Goal: Task Accomplishment & Management: Use online tool/utility

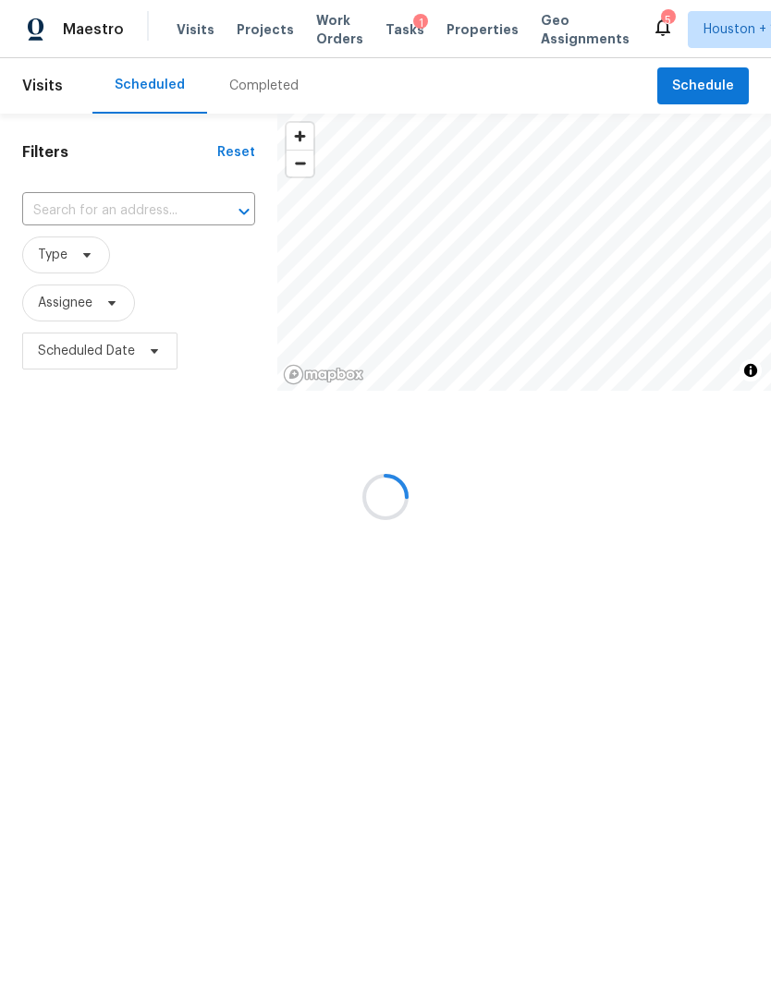
click at [58, 254] on div at bounding box center [385, 496] width 771 height 993
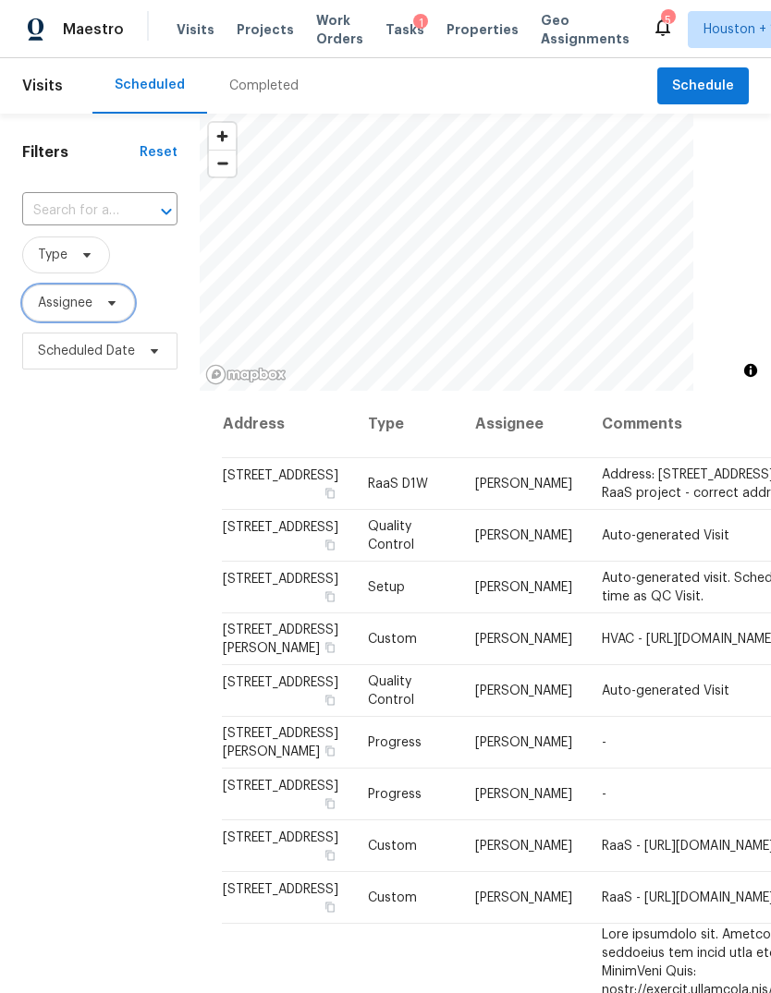
click at [60, 311] on span "Assignee" at bounding box center [65, 303] width 55 height 18
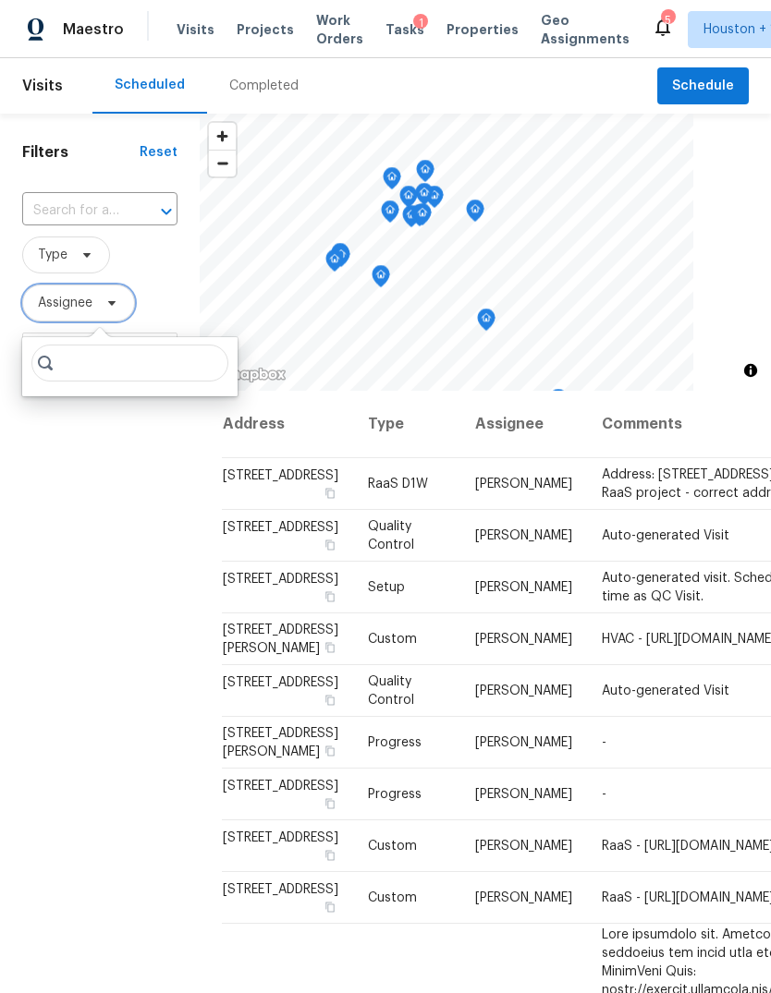
click at [61, 314] on span "Assignee" at bounding box center [78, 303] width 113 height 37
click at [59, 319] on span "Assignee" at bounding box center [78, 303] width 113 height 37
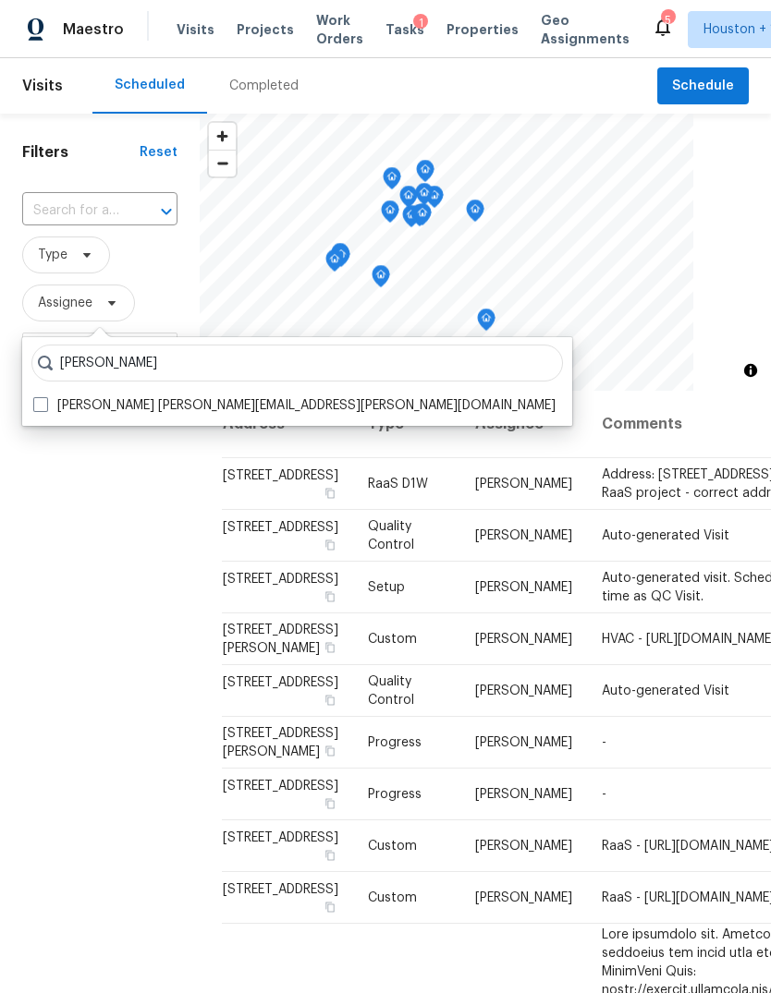
type input "[PERSON_NAME]"
click at [84, 397] on label "[PERSON_NAME] [PERSON_NAME][EMAIL_ADDRESS][PERSON_NAME][DOMAIN_NAME]" at bounding box center [294, 405] width 522 height 18
click at [45, 397] on input "[PERSON_NAME] [PERSON_NAME][EMAIL_ADDRESS][PERSON_NAME][DOMAIN_NAME]" at bounding box center [39, 402] width 12 height 12
checkbox input "true"
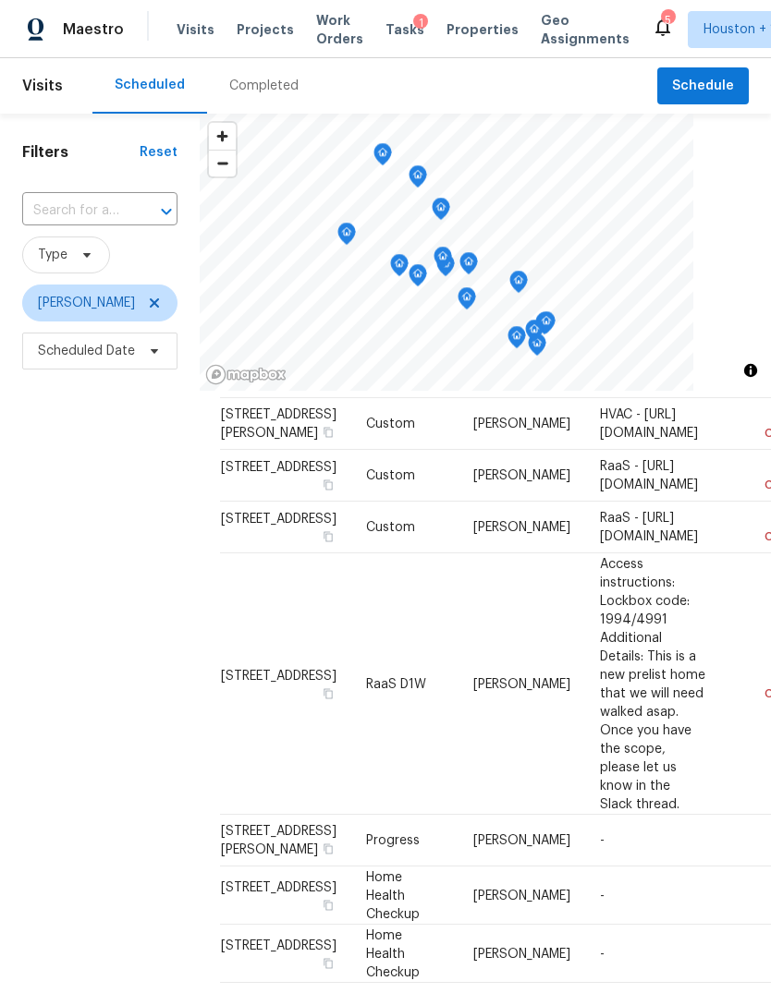
scroll to position [60, 3]
click at [64, 259] on span "Type" at bounding box center [53, 255] width 30 height 18
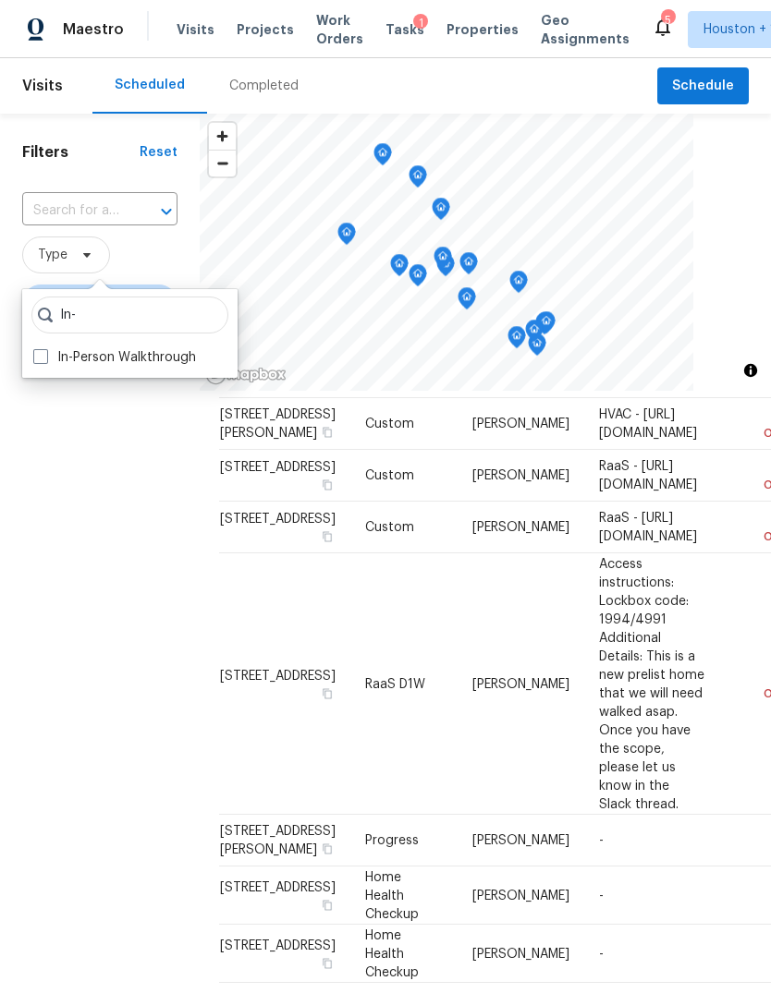
type input "In-"
click at [55, 356] on label "In-Person Walkthrough" at bounding box center [114, 357] width 163 height 18
click at [45, 356] on input "In-Person Walkthrough" at bounding box center [39, 354] width 12 height 12
checkbox input "true"
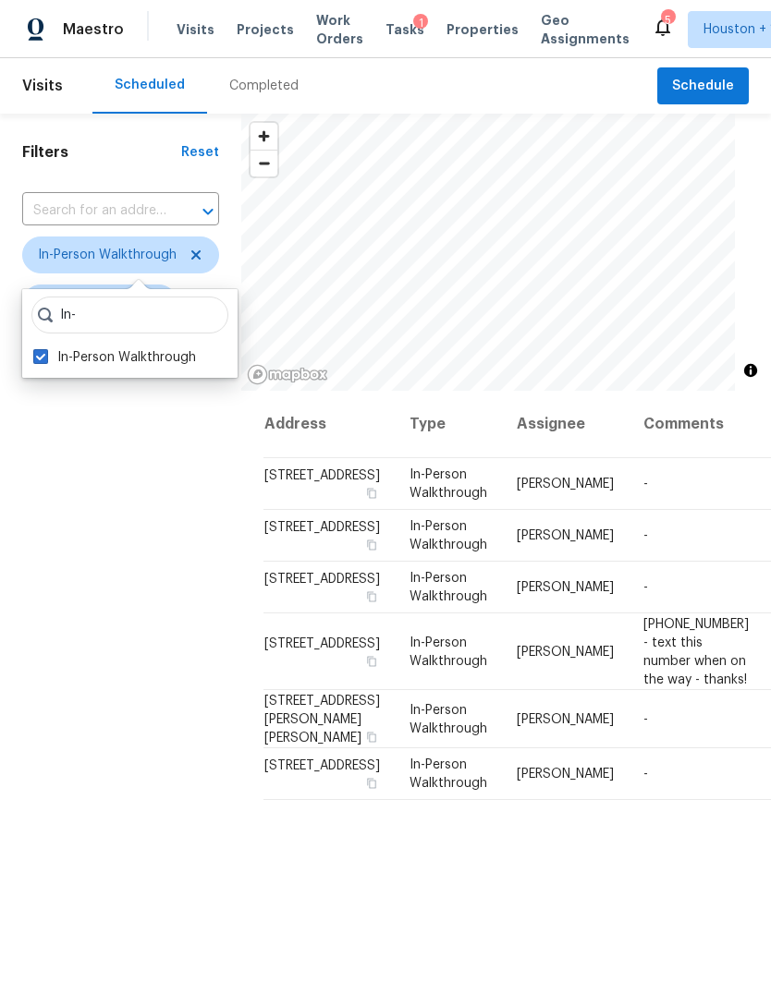
click at [126, 625] on div "Filters Reset ​ In-Person Walkthrough [PERSON_NAME] Scheduled Date" at bounding box center [120, 650] width 241 height 1072
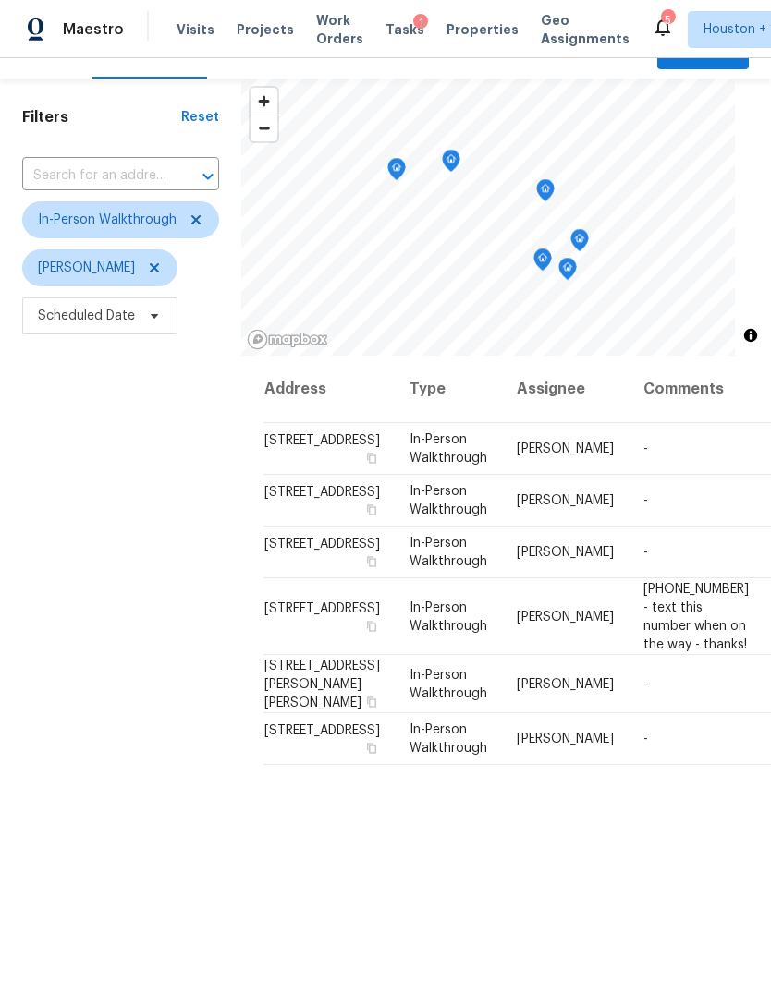
scroll to position [43, 0]
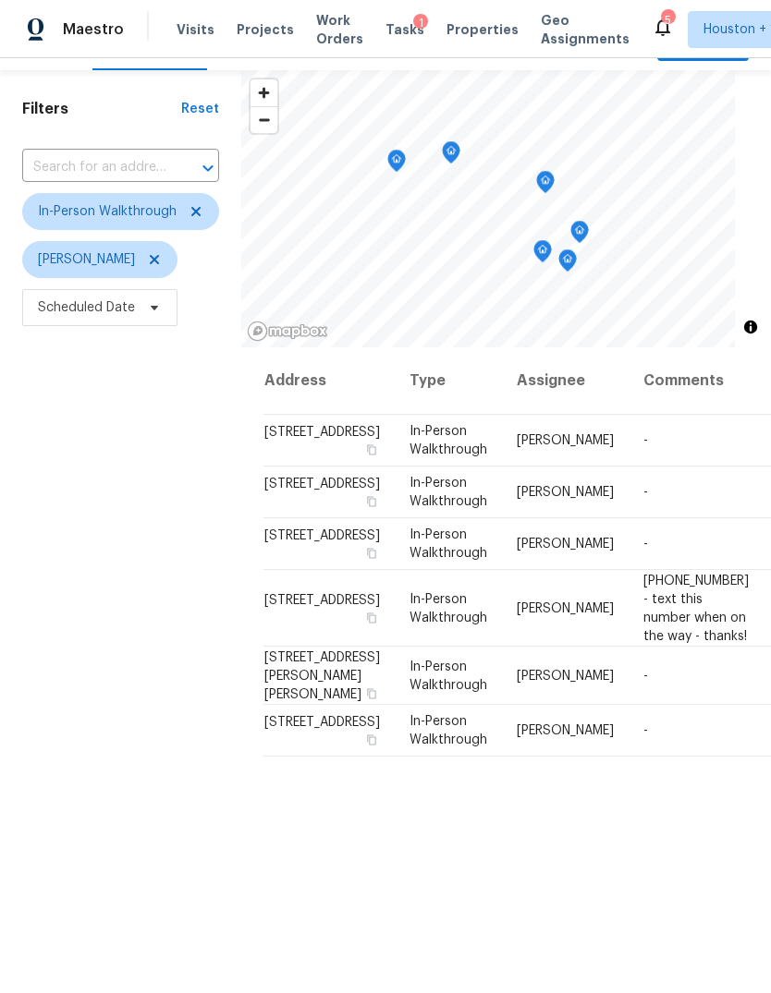
click at [113, 631] on div "Filters Reset ​ In-Person Walkthrough [PERSON_NAME] Scheduled Date" at bounding box center [120, 606] width 241 height 1072
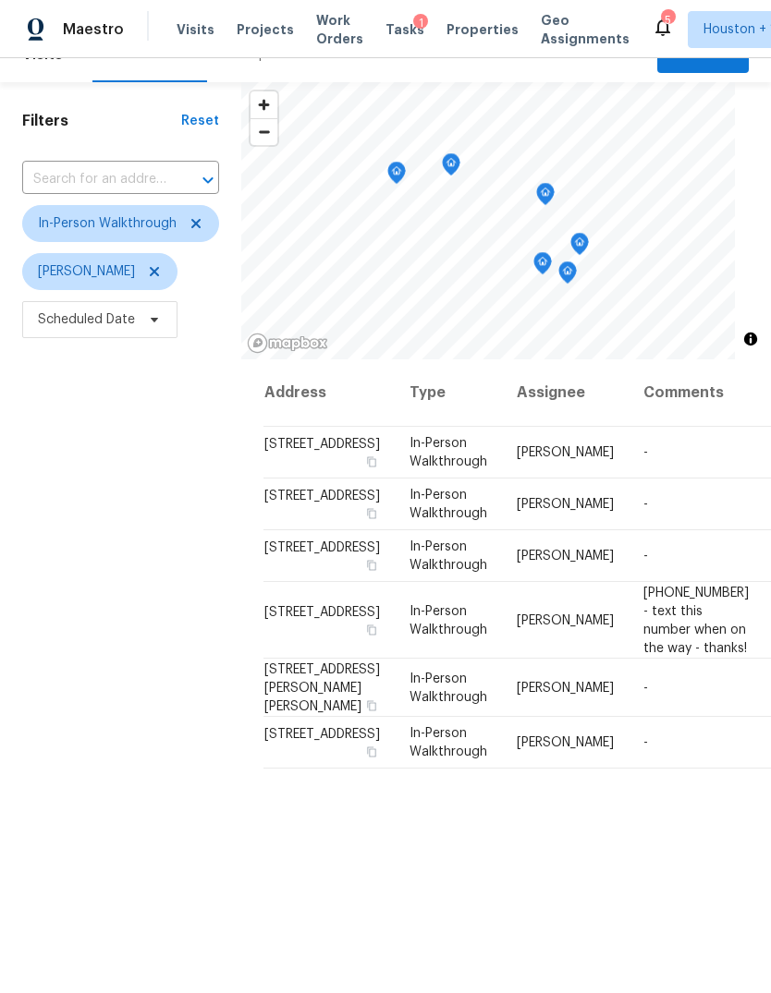
scroll to position [30, 0]
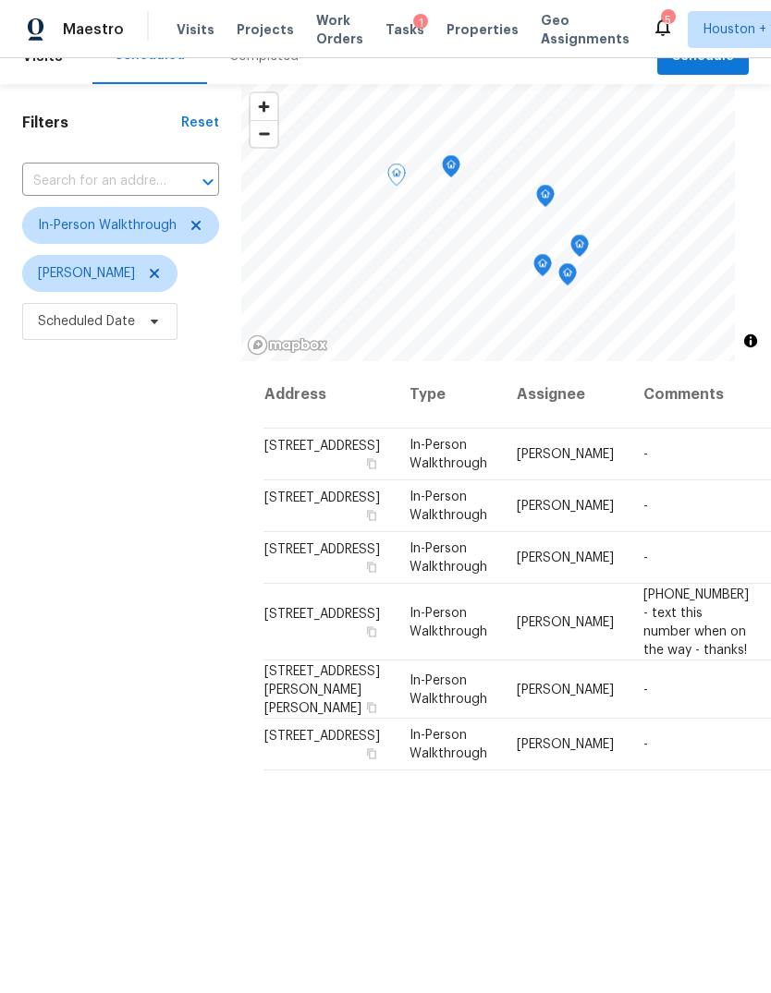
click at [0, 0] on span at bounding box center [0, 0] width 0 height 0
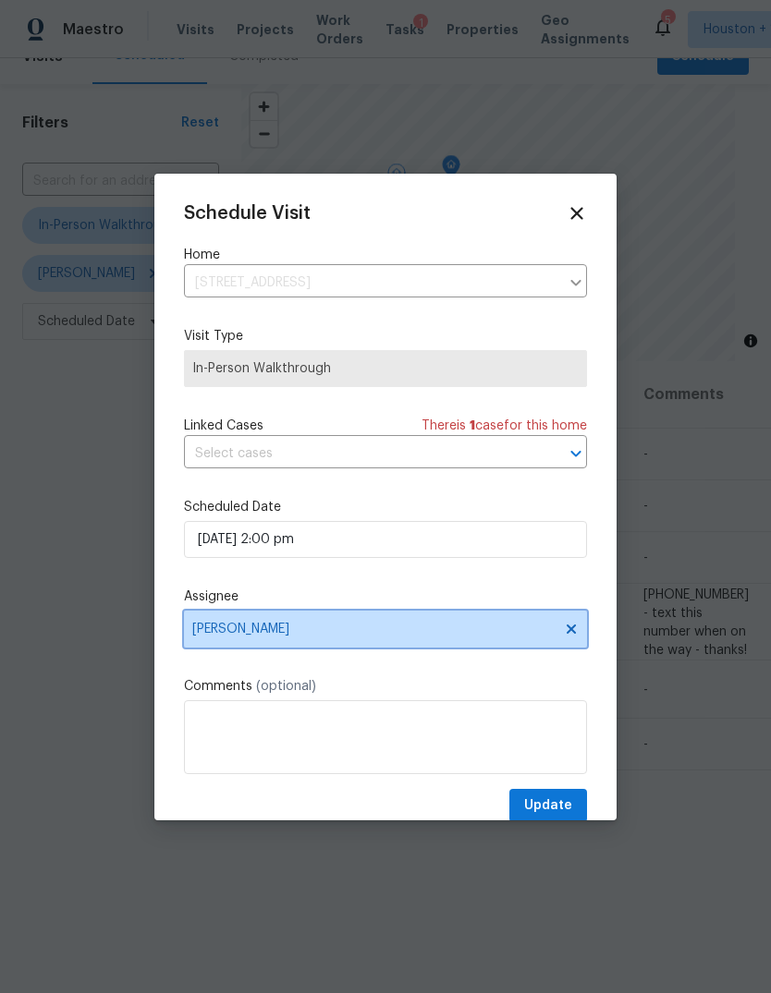
click at [225, 628] on span "[PERSON_NAME]" at bounding box center [373, 629] width 362 height 15
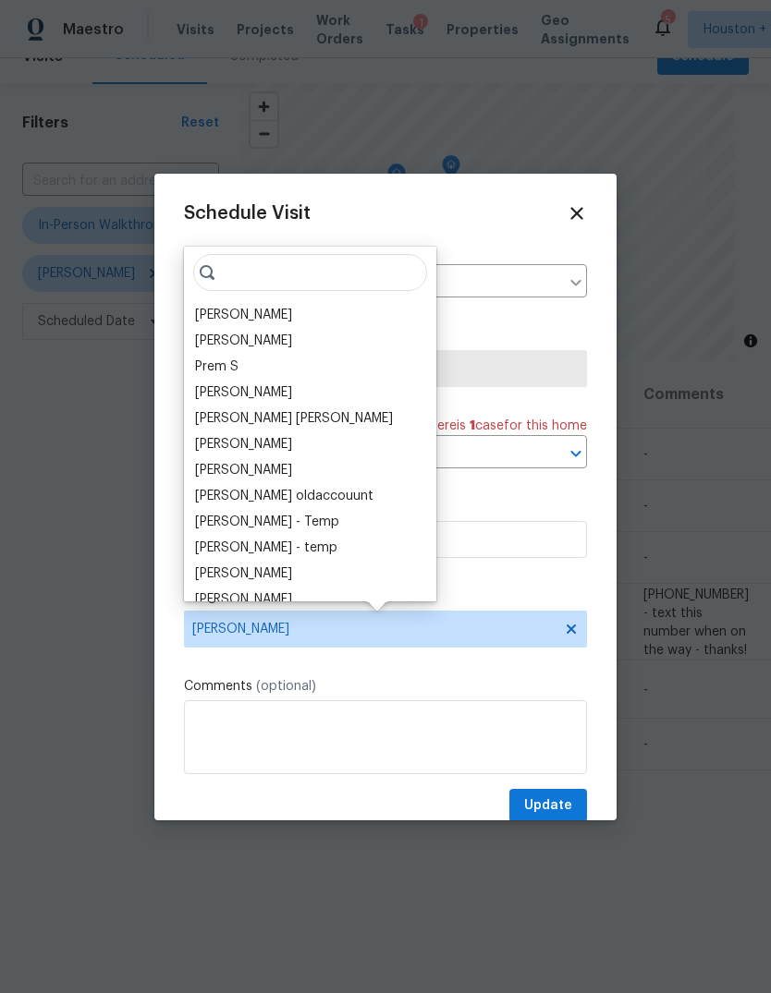
type input "H"
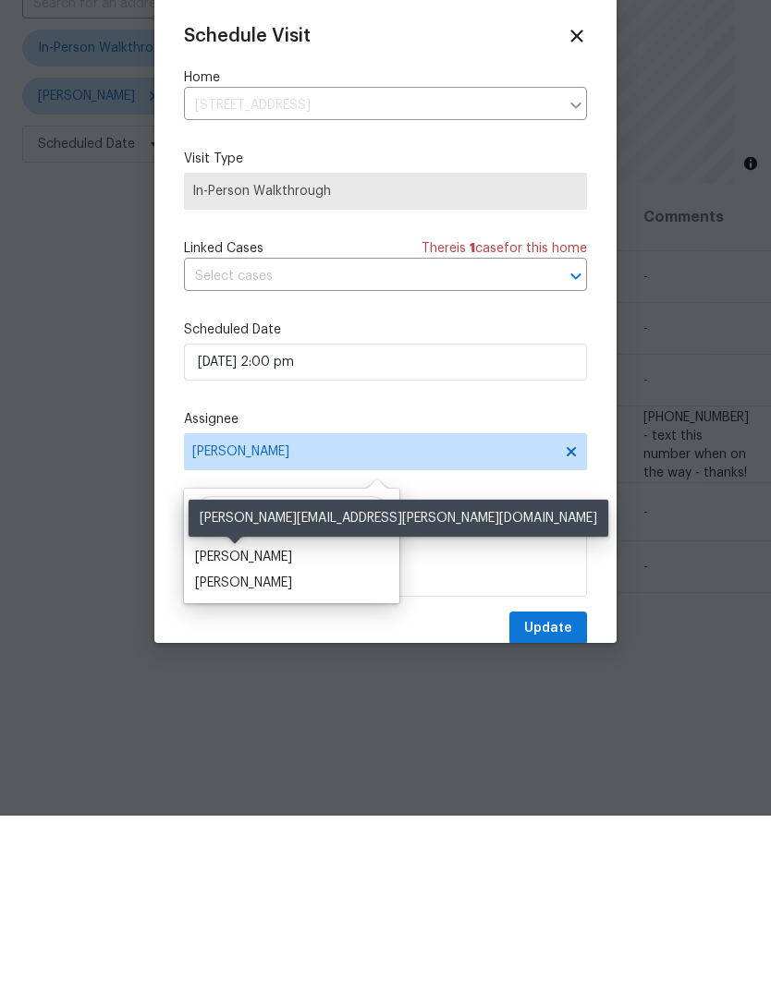
type input "[PERSON_NAME]"
click at [240, 725] on div "[PERSON_NAME]" at bounding box center [243, 734] width 97 height 18
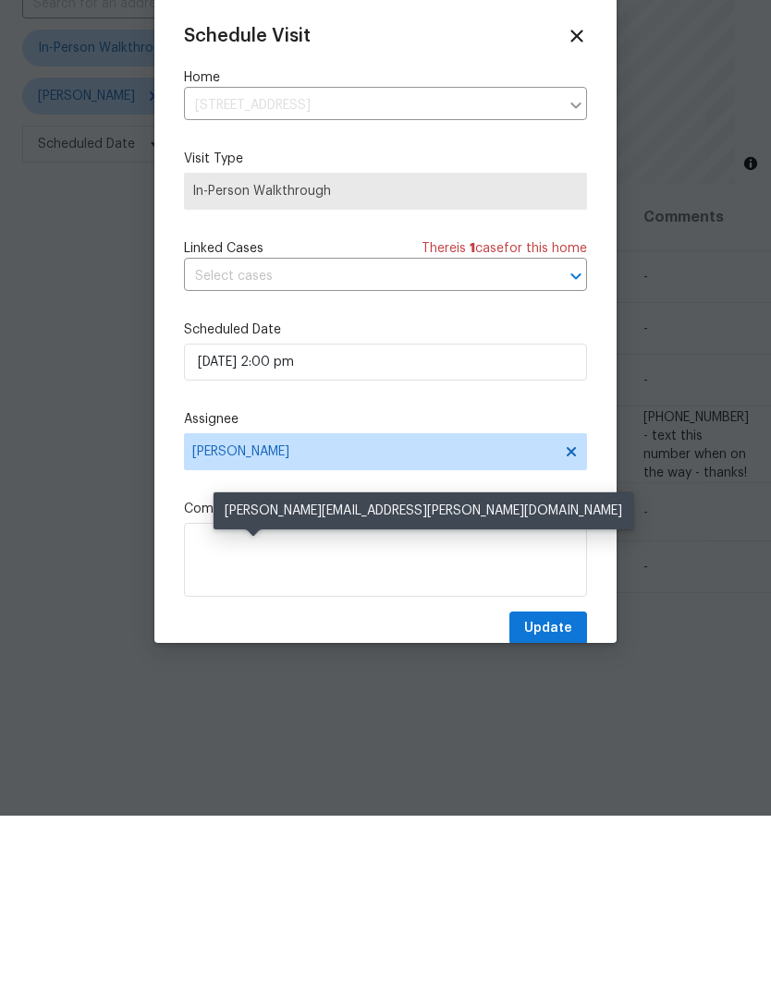
scroll to position [69, 0]
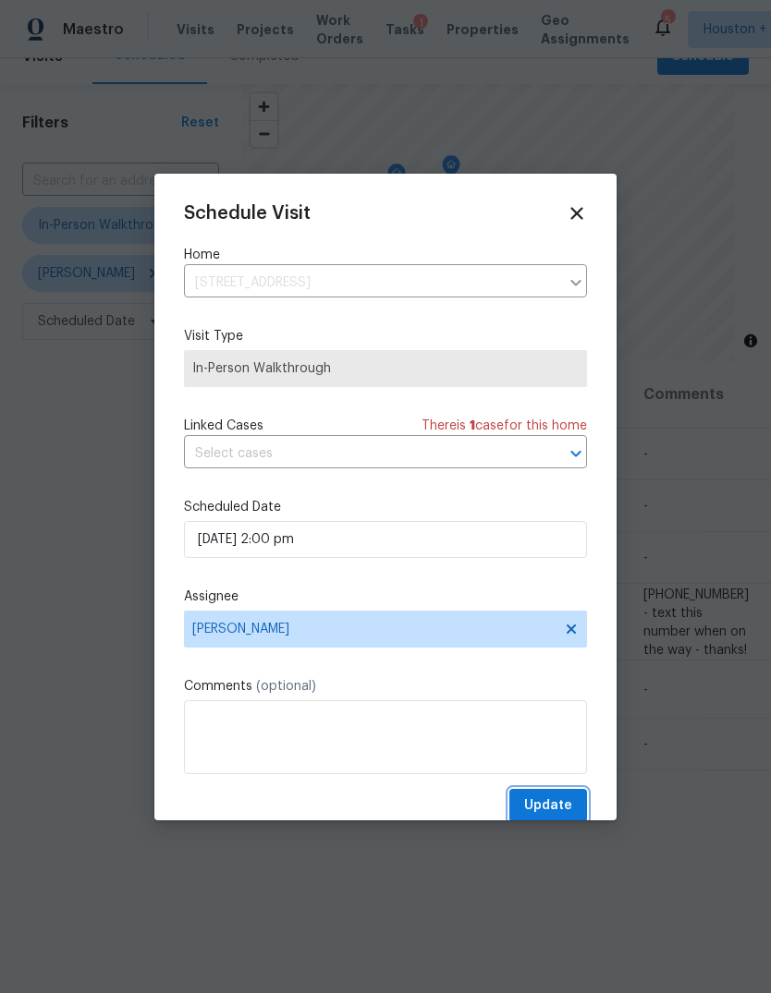
click at [567, 802] on span "Update" at bounding box center [548, 806] width 48 height 23
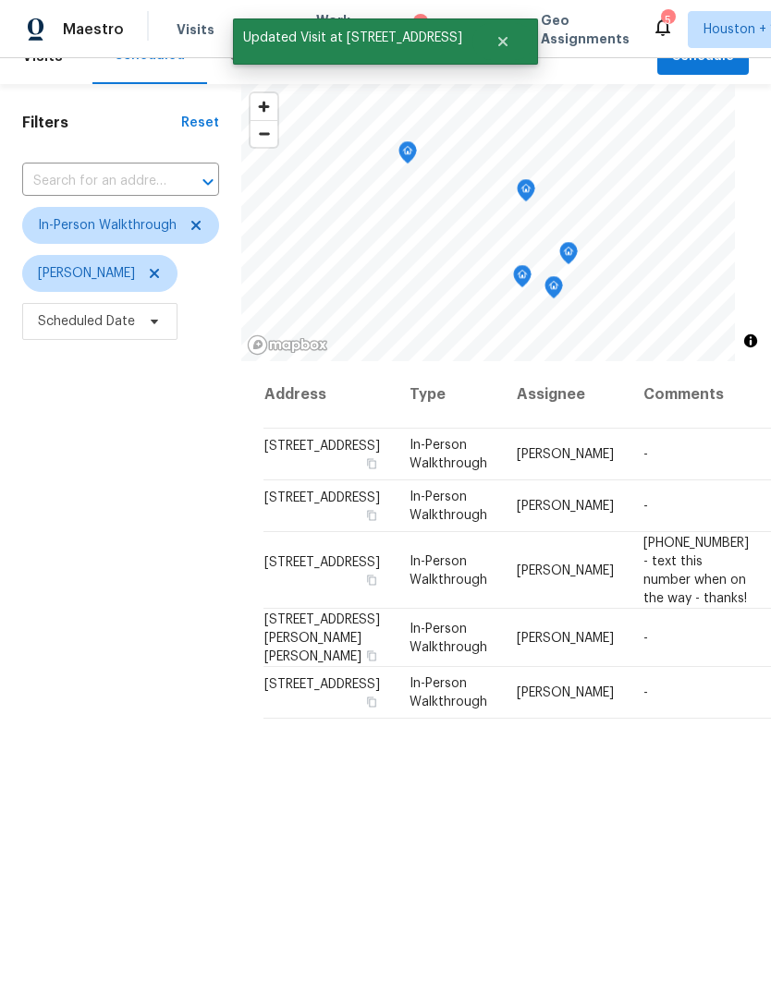
click at [94, 639] on div "Filters Reset ​ In-Person Walkthrough [PERSON_NAME] Scheduled Date" at bounding box center [120, 620] width 241 height 1072
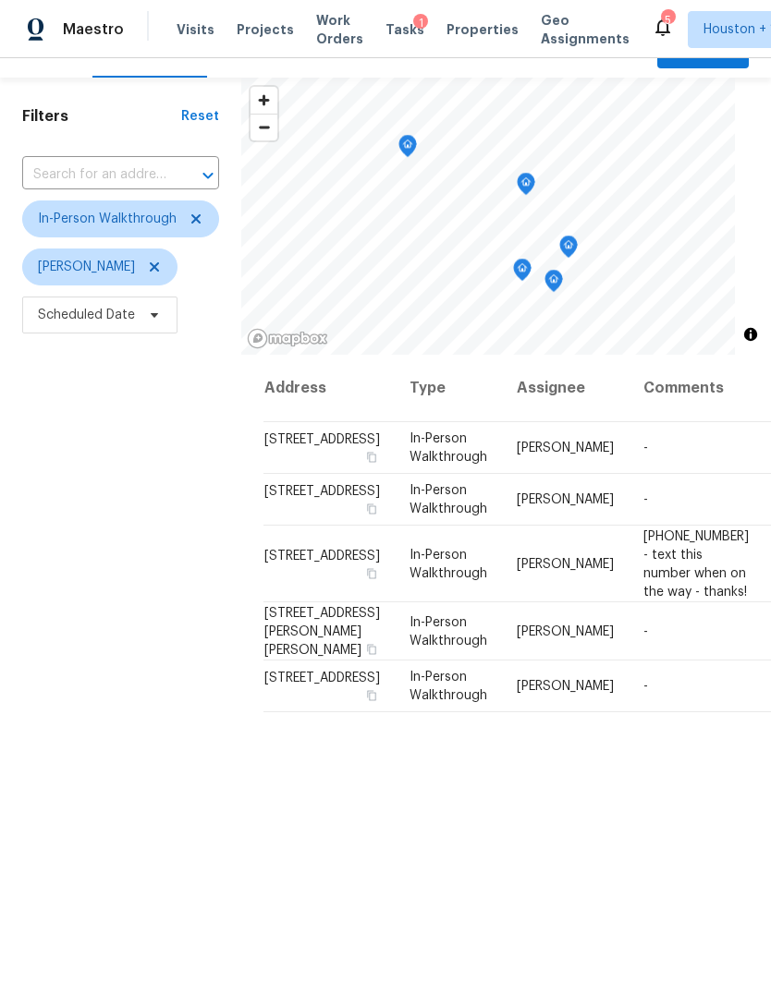
scroll to position [55, 0]
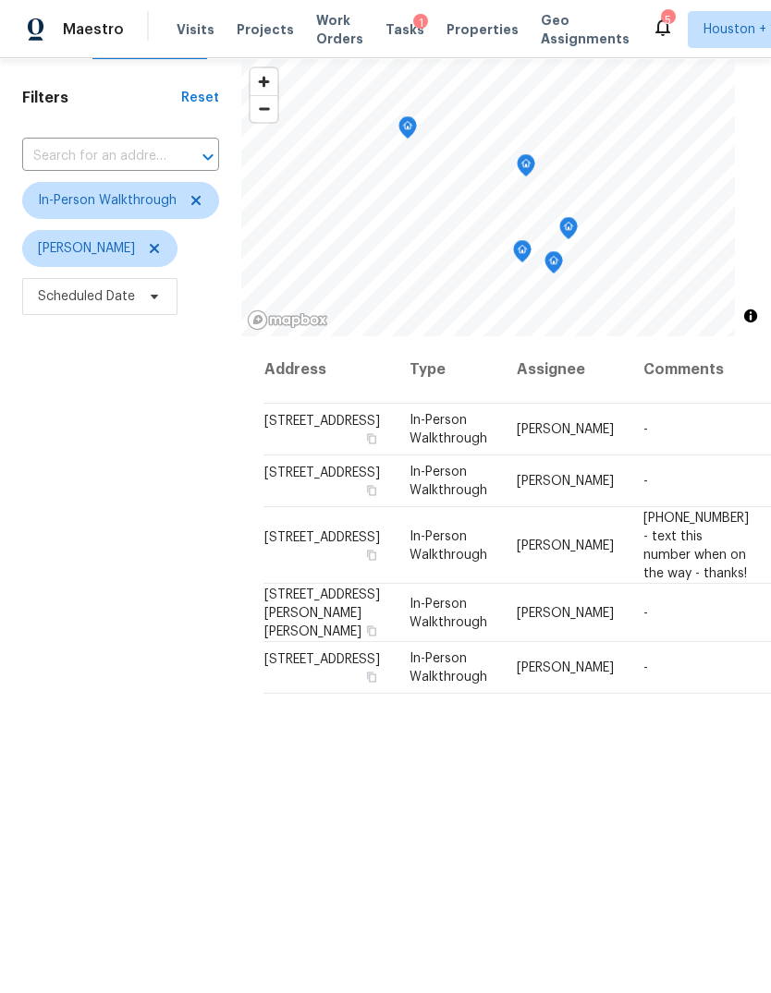
click at [0, 0] on icon at bounding box center [0, 0] width 0 height 0
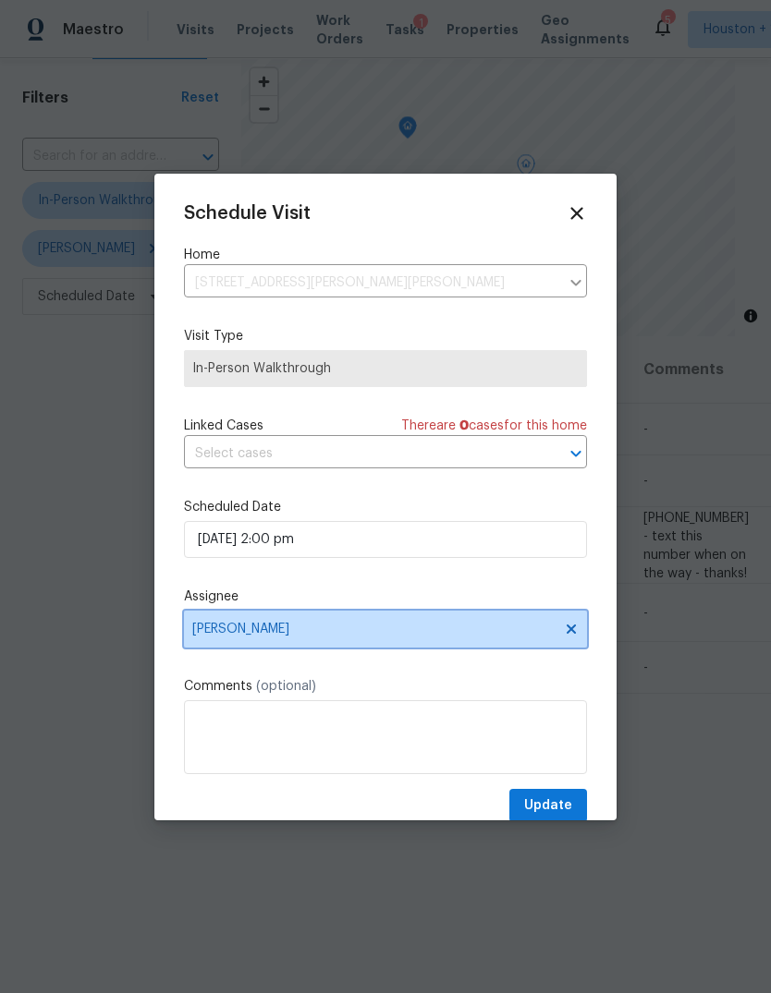
click at [450, 637] on span "[PERSON_NAME]" at bounding box center [373, 629] width 362 height 15
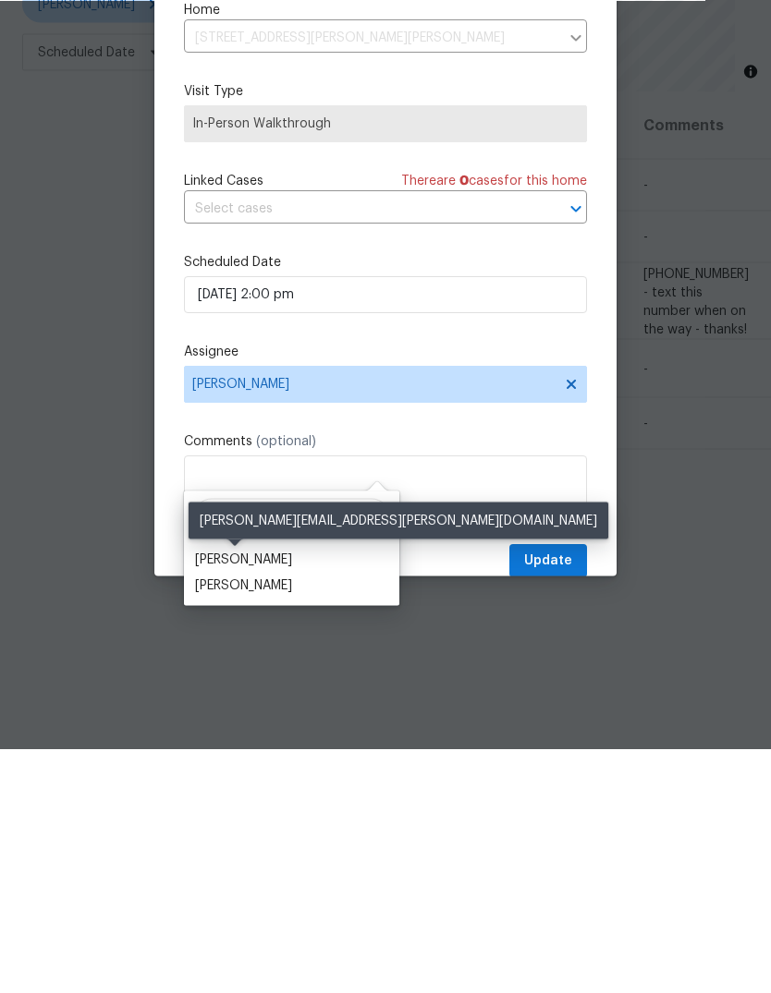
type input "[PERSON_NAME]"
click at [259, 795] on div "[PERSON_NAME]" at bounding box center [243, 804] width 97 height 18
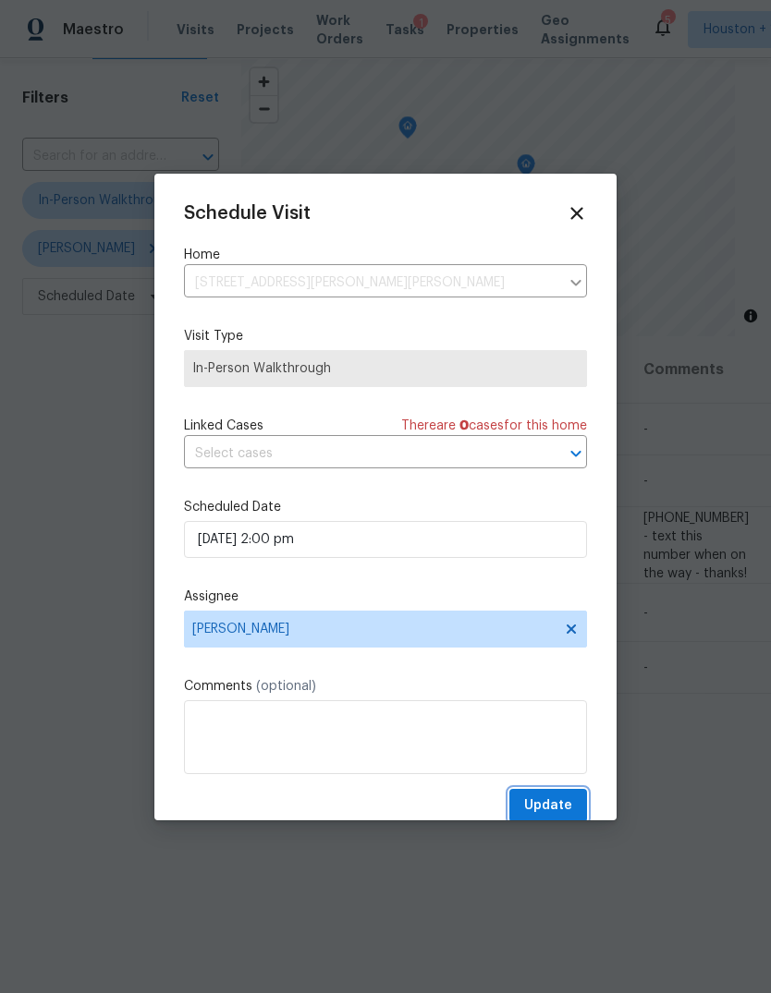
click at [568, 810] on span "Update" at bounding box center [548, 806] width 48 height 23
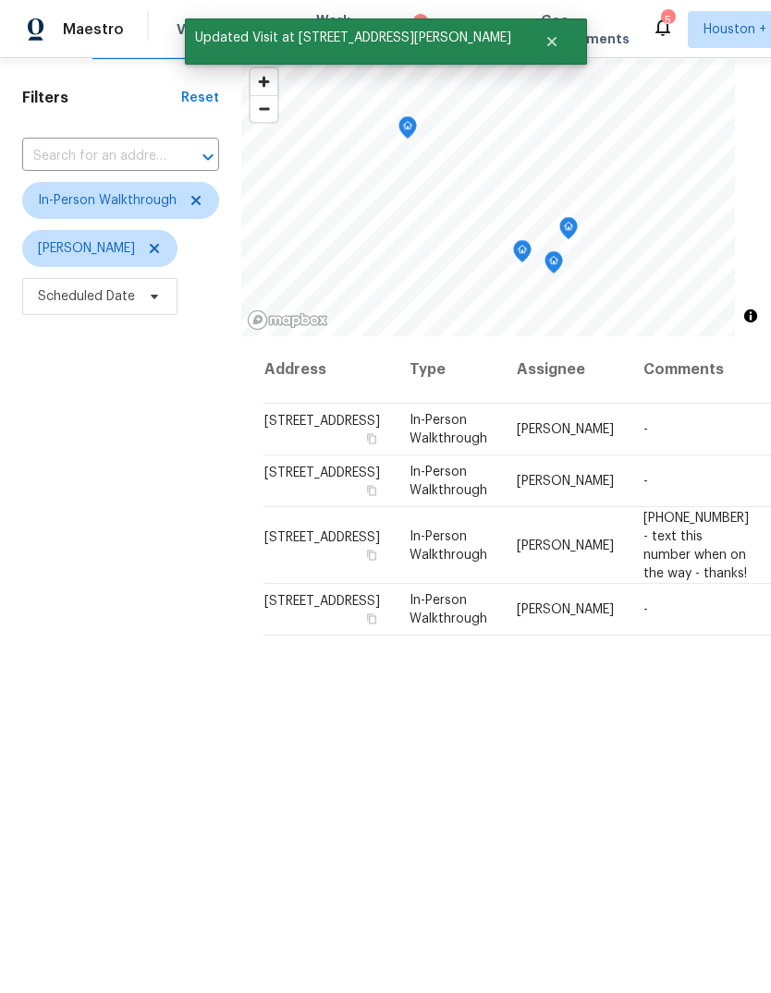
click at [556, 252] on icon "Map marker" at bounding box center [553, 262] width 17 height 21
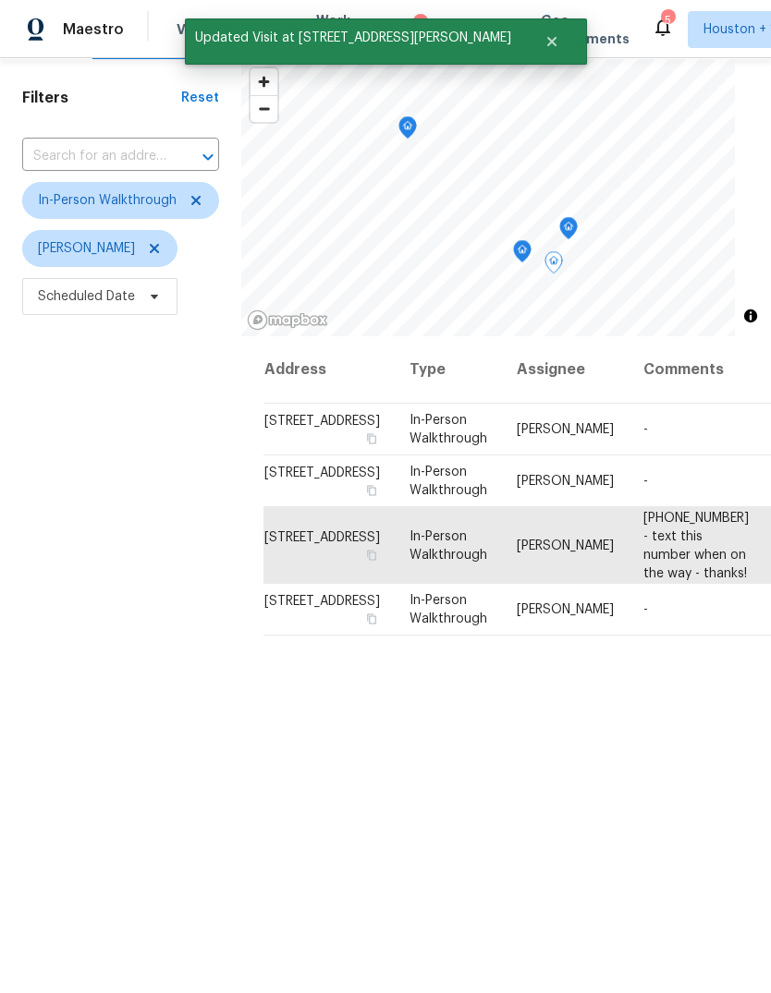
click at [116, 719] on div "Filters Reset ​ In-Person Walkthrough [PERSON_NAME] Scheduled Date" at bounding box center [120, 595] width 241 height 1072
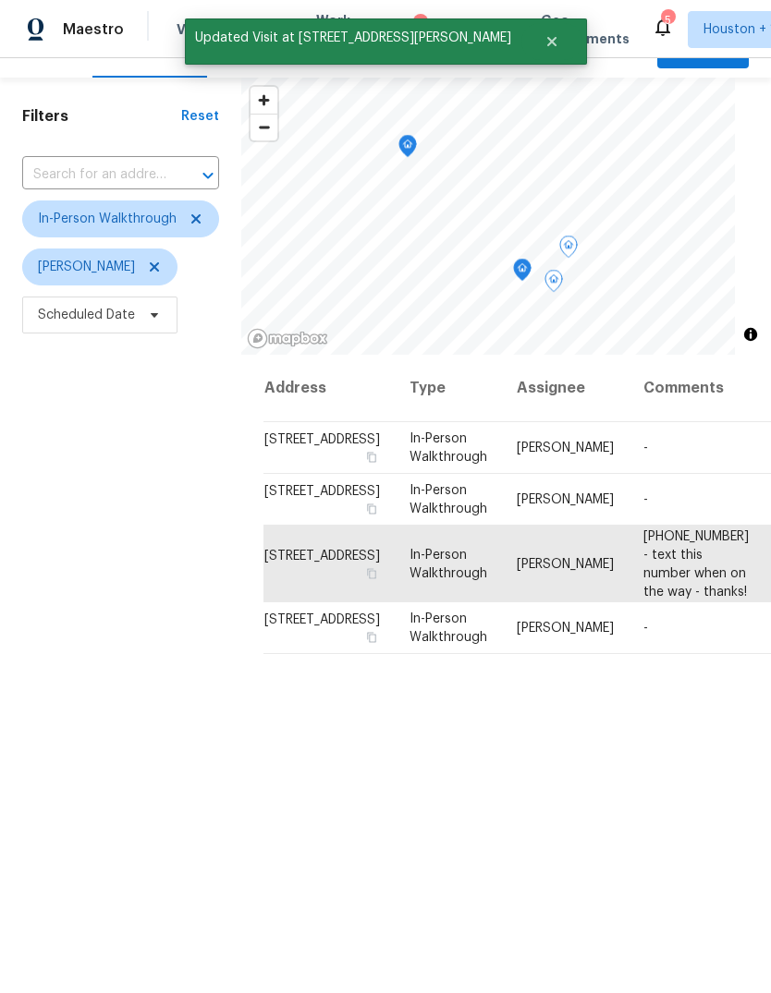
click at [0, 0] on icon at bounding box center [0, 0] width 0 height 0
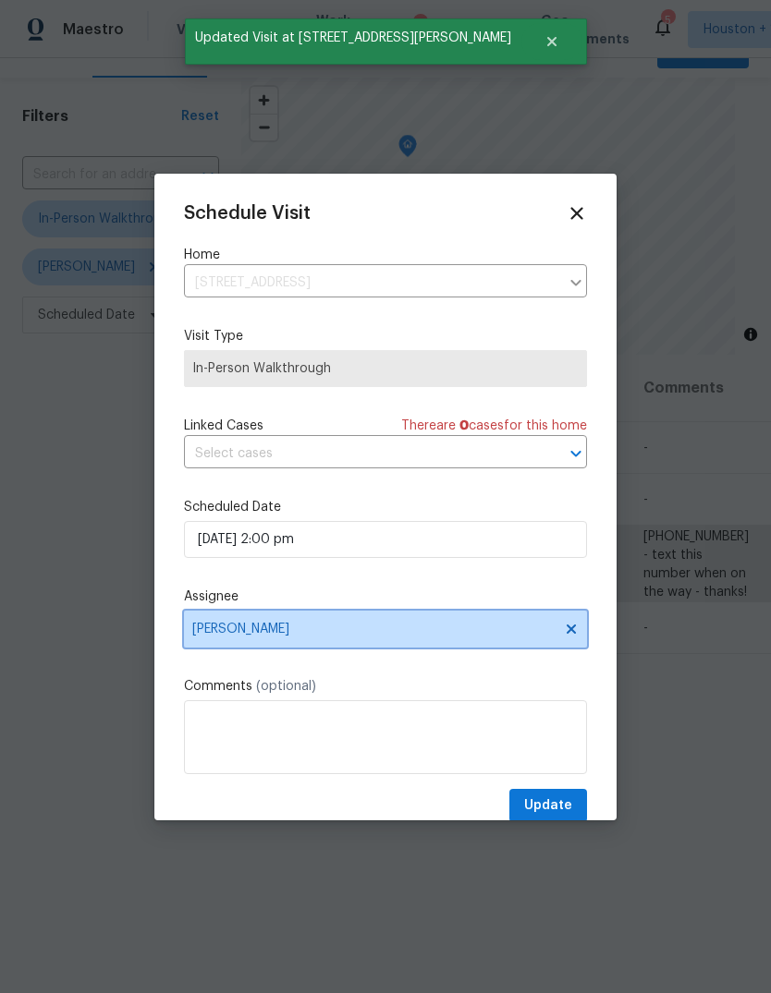
click at [498, 637] on span "[PERSON_NAME]" at bounding box center [373, 629] width 362 height 15
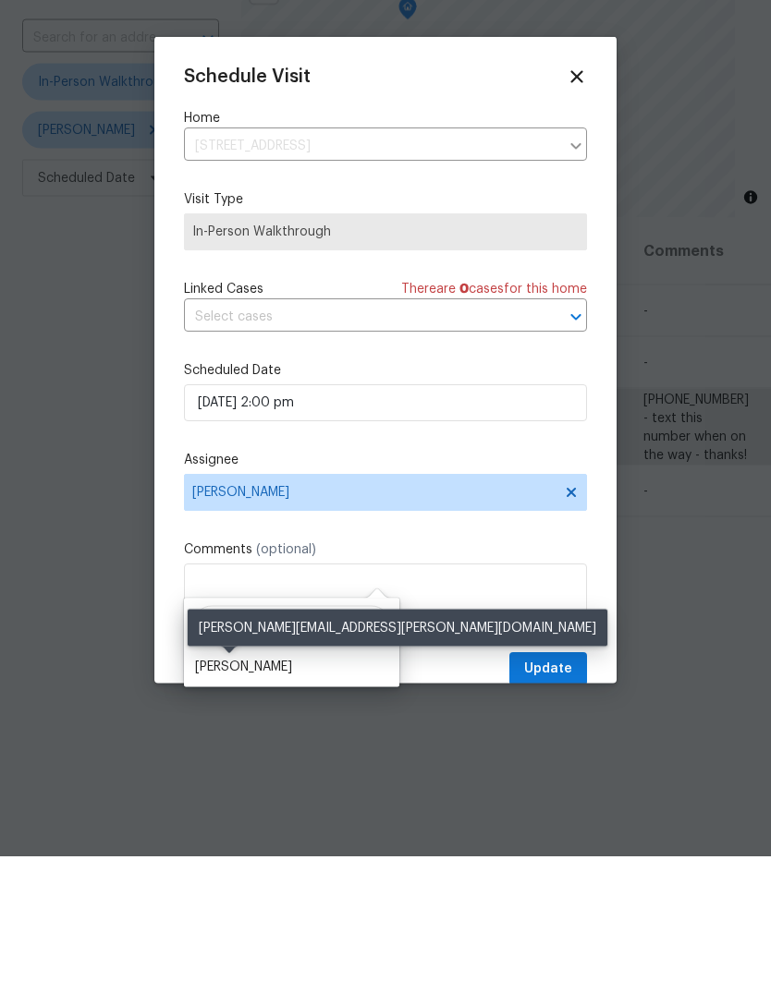
type input "[PERSON_NAME]"
click at [250, 795] on div "[PERSON_NAME]" at bounding box center [243, 804] width 97 height 18
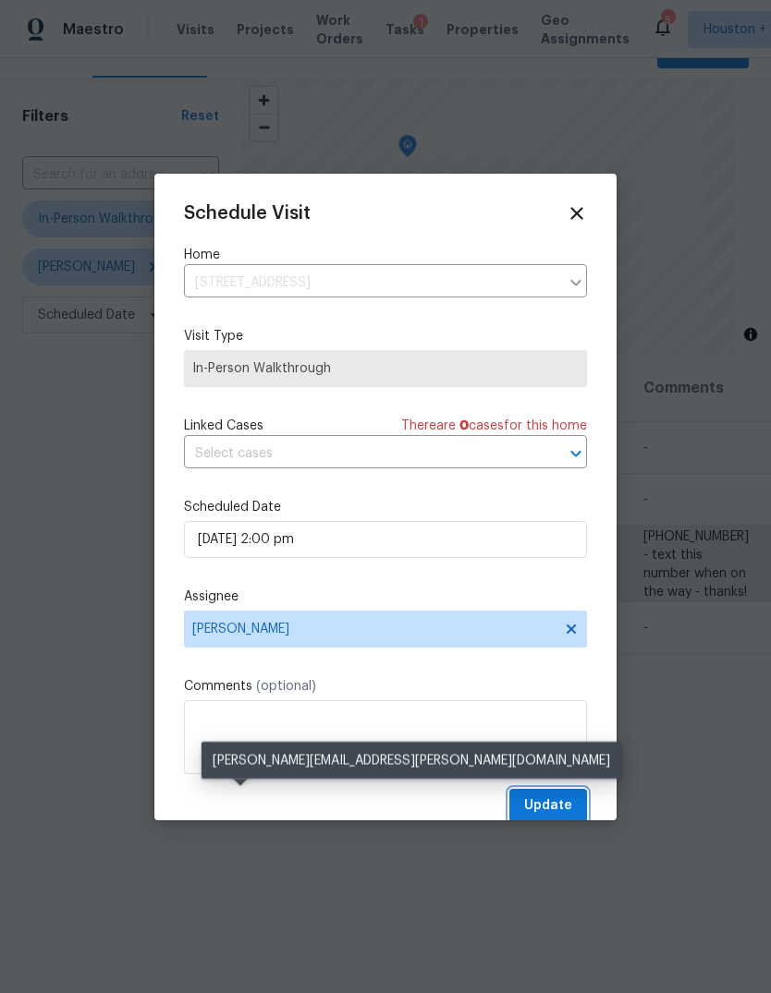
click at [568, 797] on button "Update" at bounding box center [548, 806] width 78 height 34
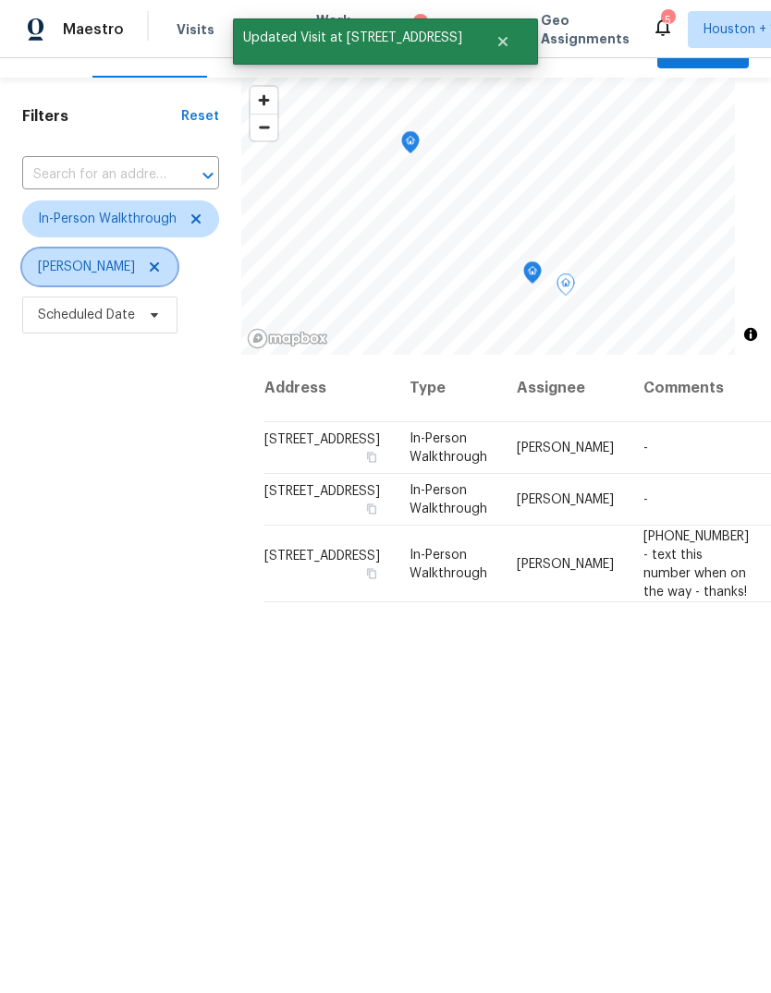
click at [150, 262] on icon at bounding box center [154, 266] width 9 height 9
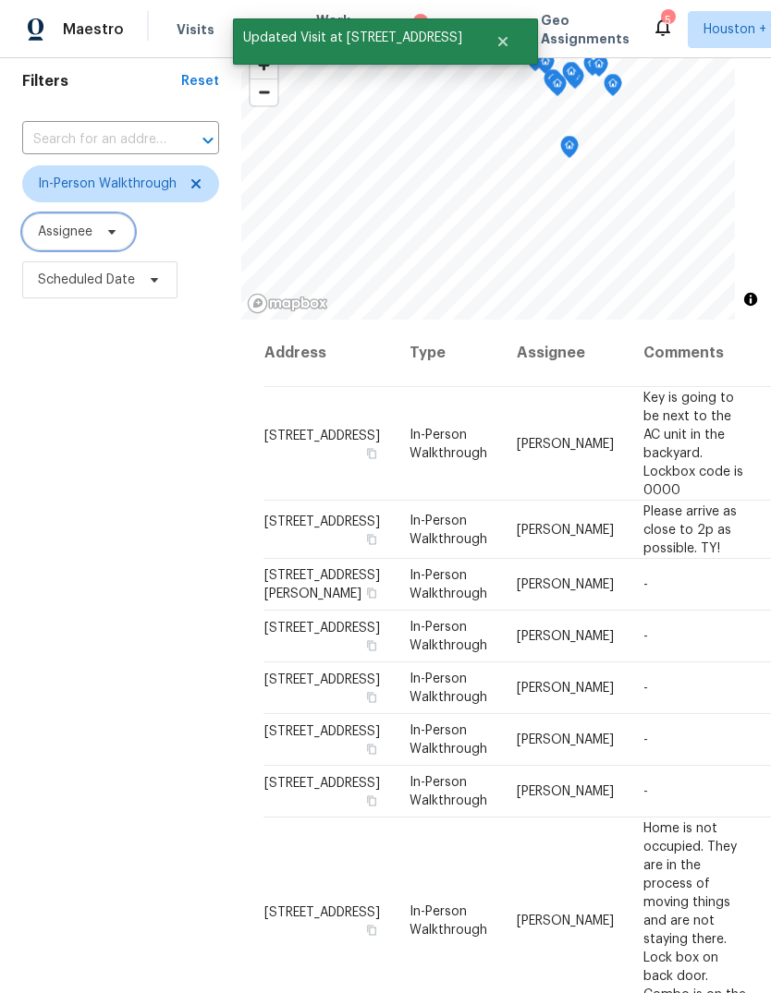
scroll to position [58, 0]
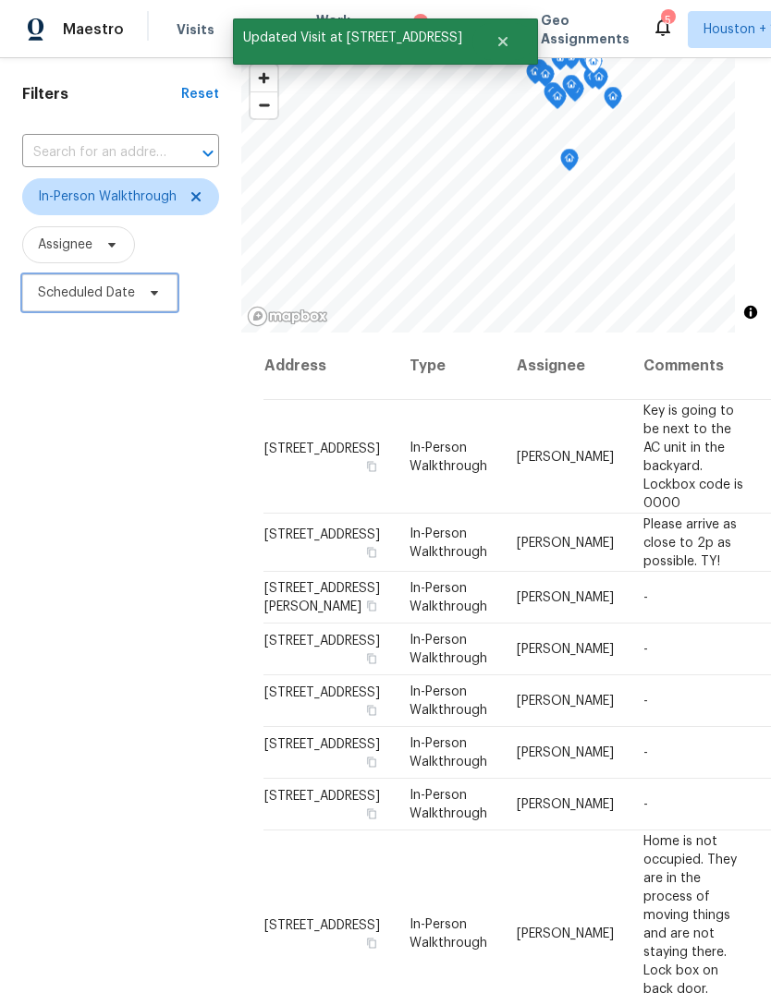
click at [67, 297] on span "Scheduled Date" at bounding box center [86, 293] width 97 height 18
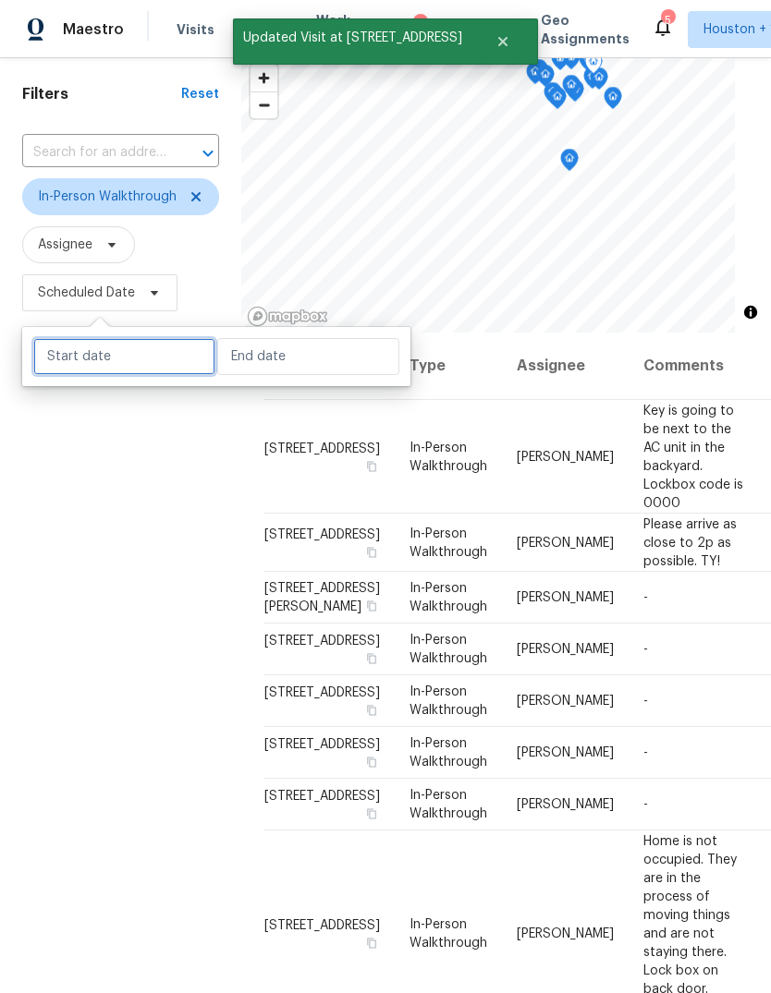
click at [116, 361] on input "text" at bounding box center [124, 356] width 182 height 37
select select "8"
select select "2025"
select select "9"
select select "2025"
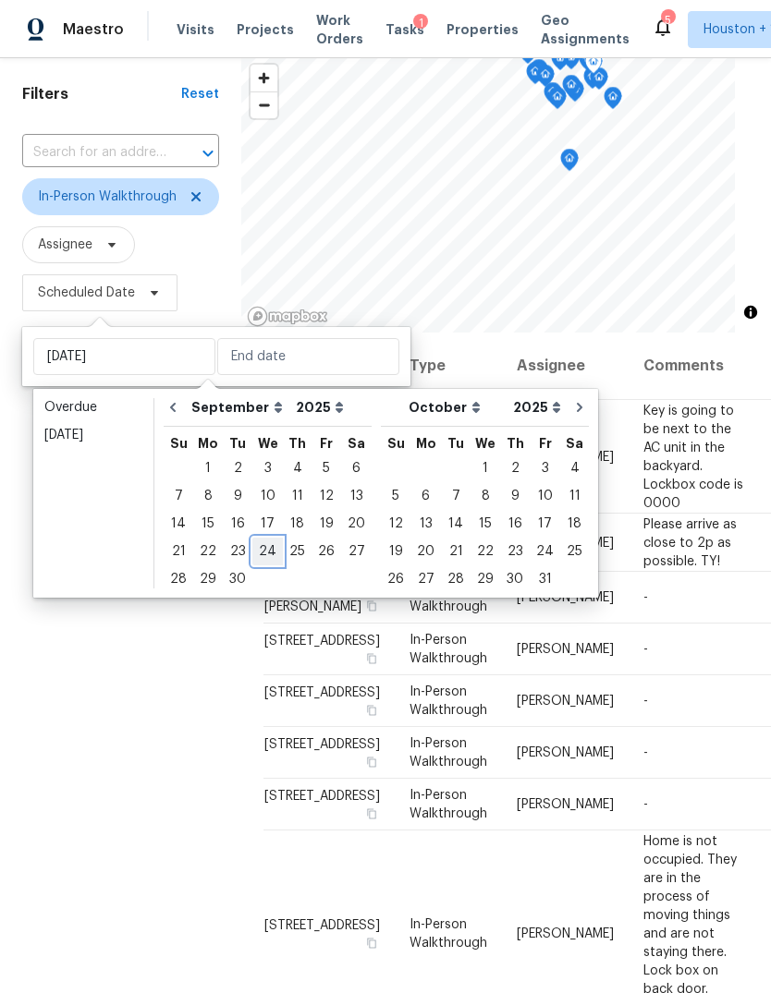
click at [257, 546] on div "24" at bounding box center [267, 552] width 30 height 26
type input "[DATE]"
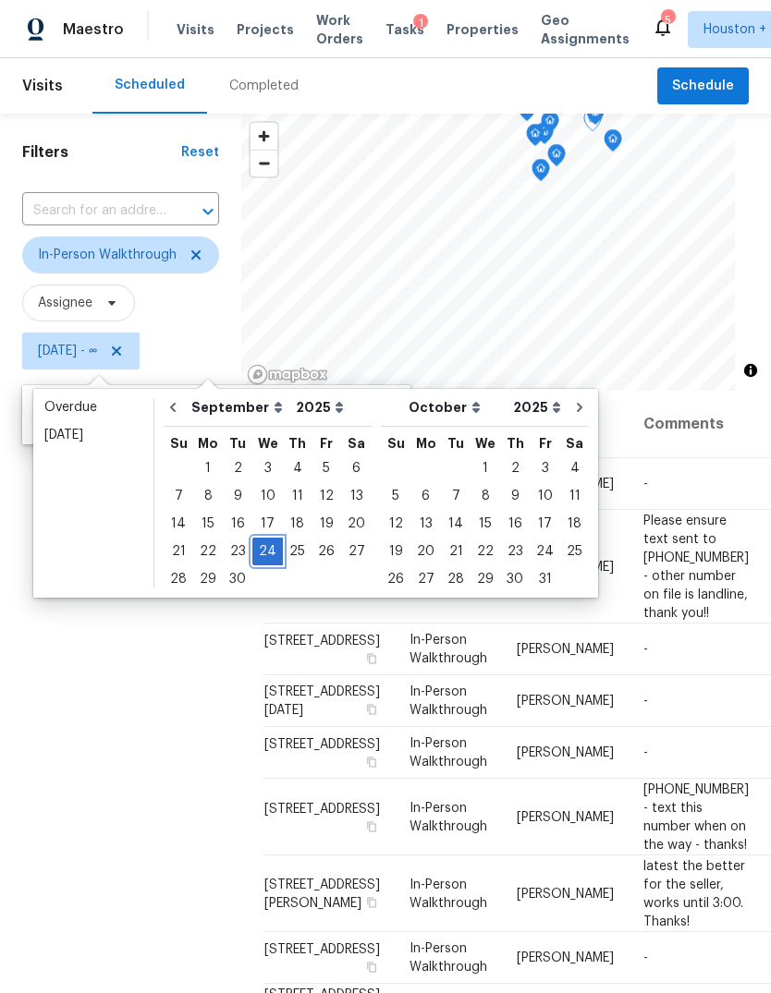
click at [263, 557] on div "24" at bounding box center [267, 552] width 30 height 26
type input "[DATE]"
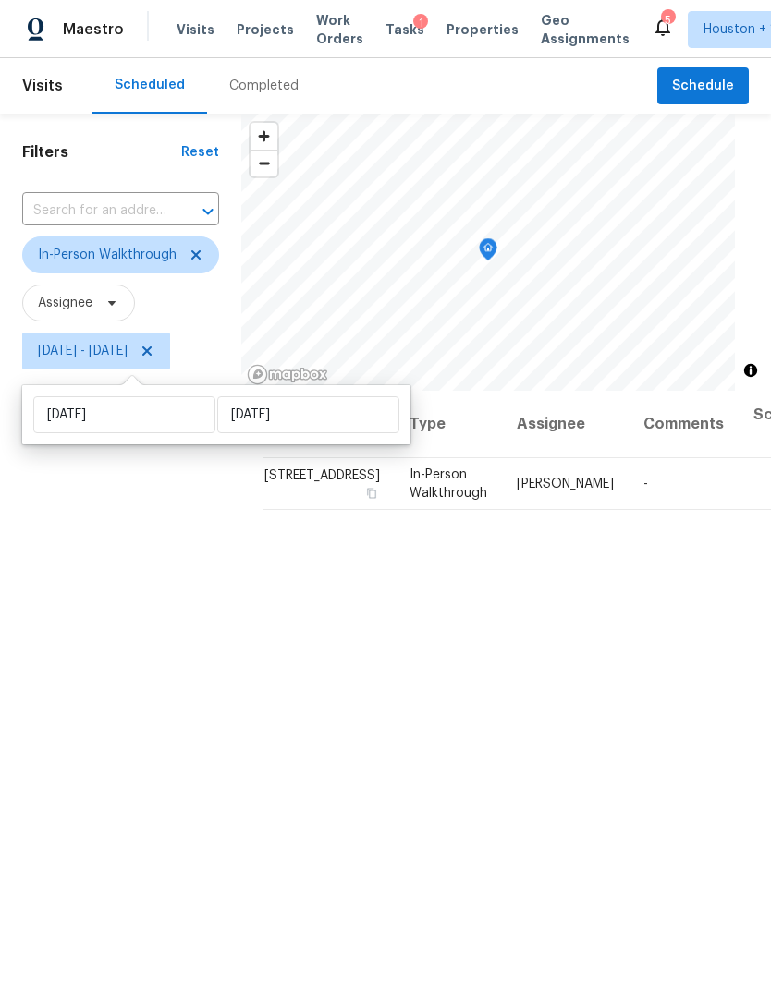
click at [91, 689] on div "Filters Reset ​ In-Person Walkthrough Assignee [DATE] - [DATE]" at bounding box center [120, 650] width 241 height 1072
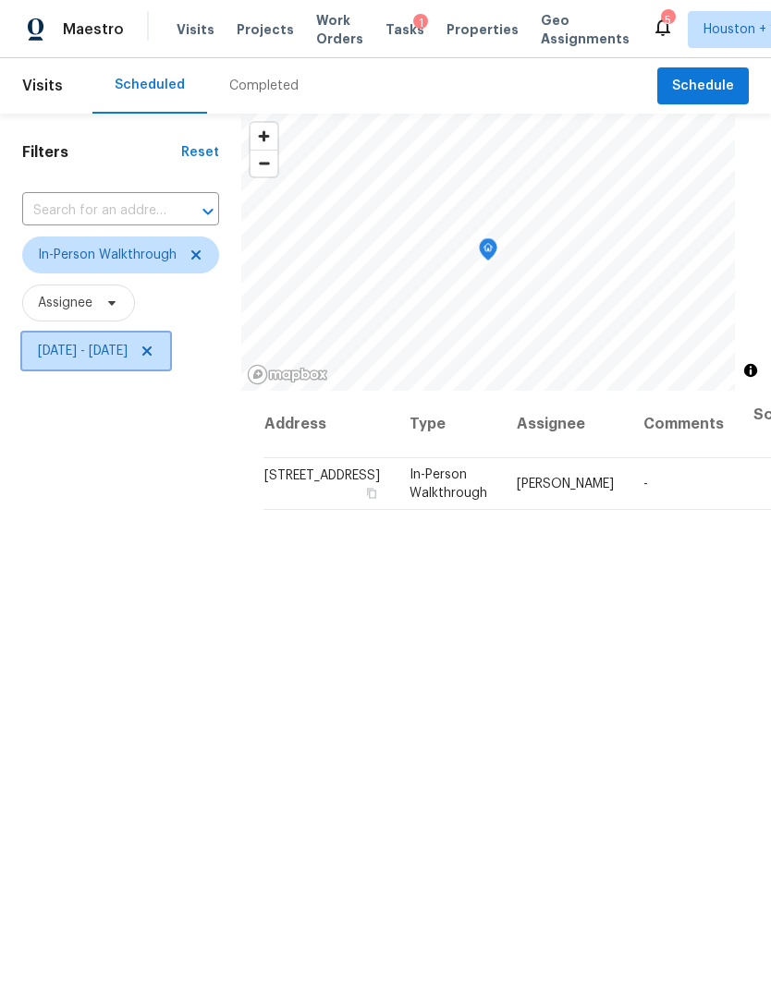
click at [67, 337] on span "[DATE] - [DATE]" at bounding box center [96, 351] width 148 height 37
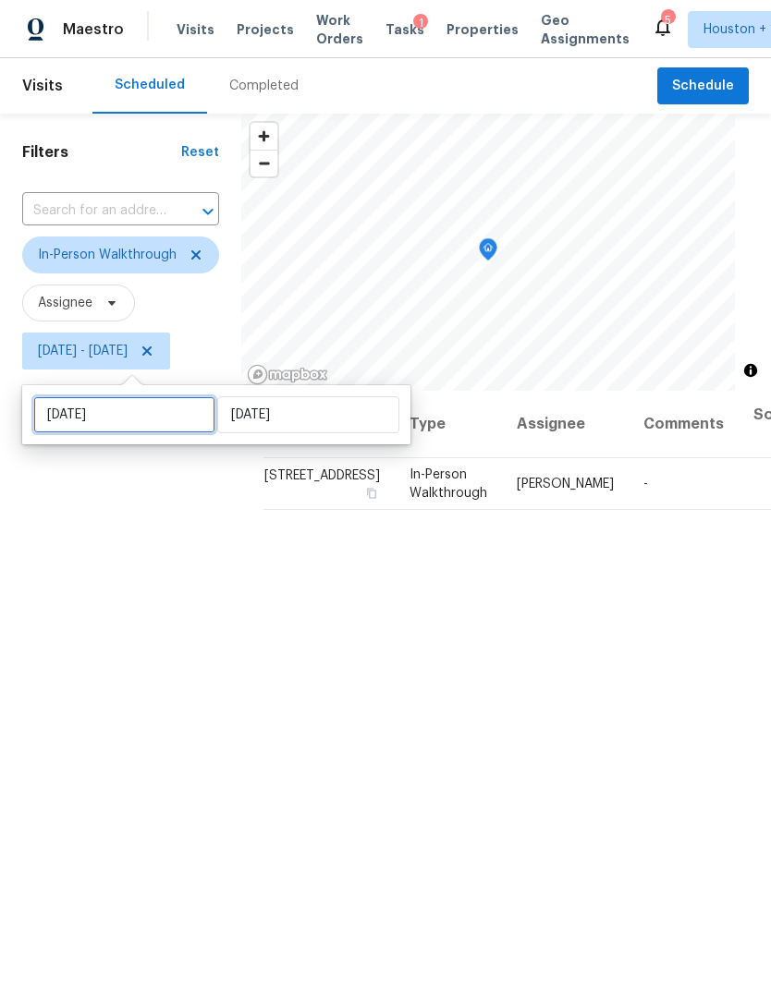
click at [132, 406] on input "[DATE]" at bounding box center [124, 414] width 182 height 37
select select "8"
select select "2025"
select select "9"
select select "2025"
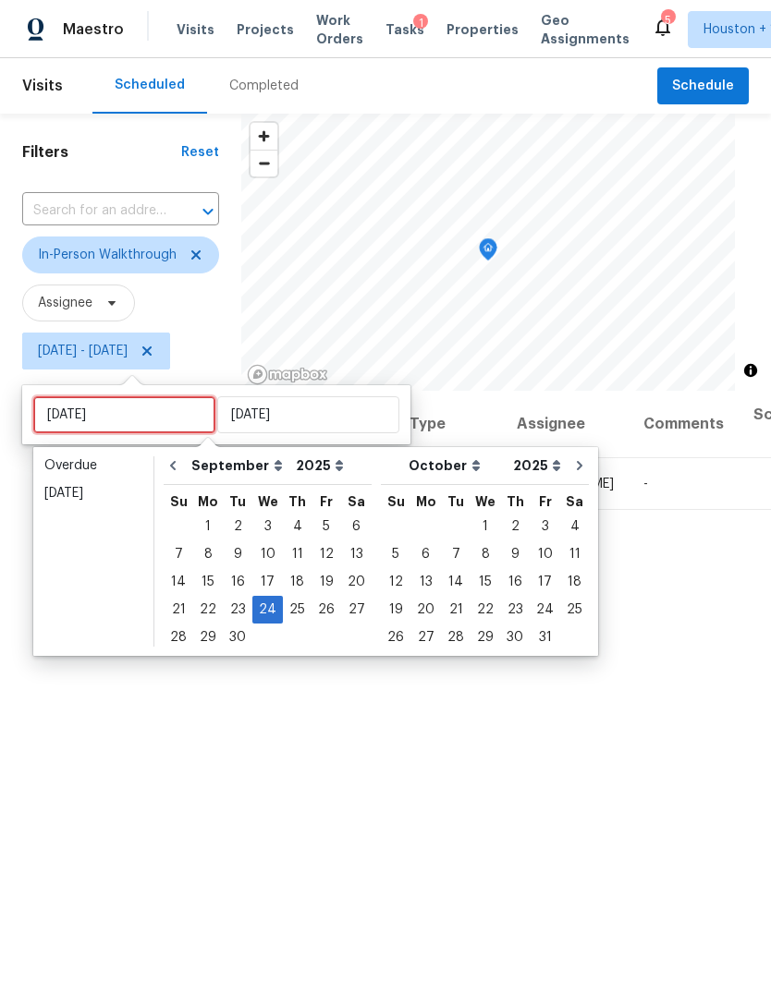
type input "[DATE]"
click at [470, 521] on div "1" at bounding box center [485, 527] width 30 height 26
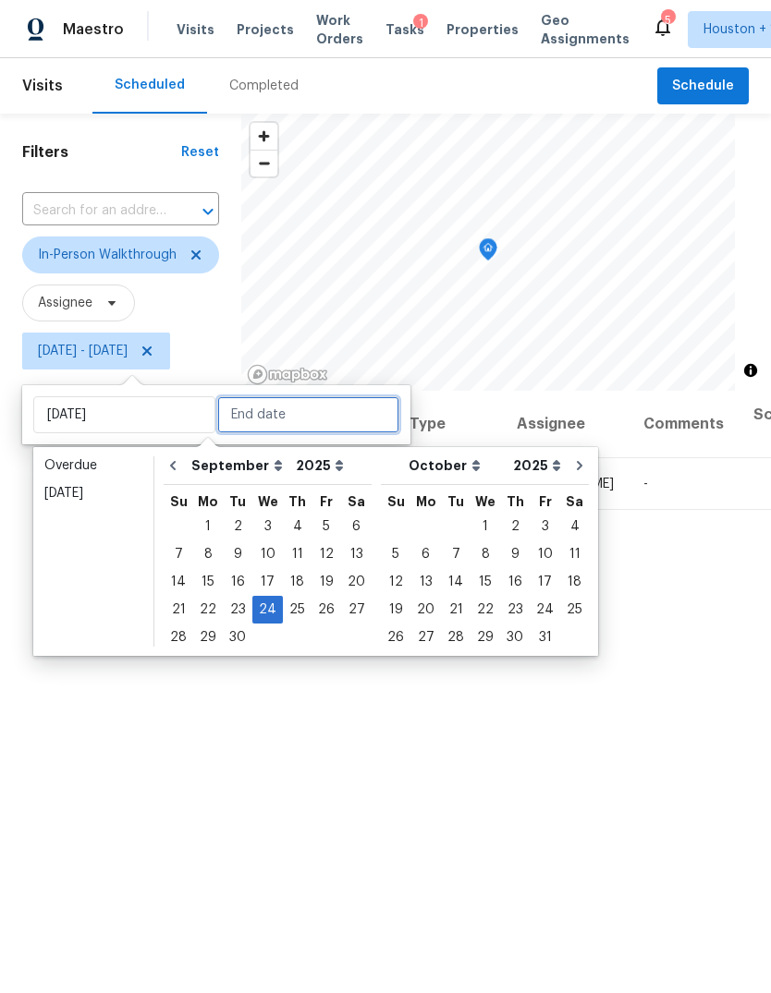
type input "[DATE]"
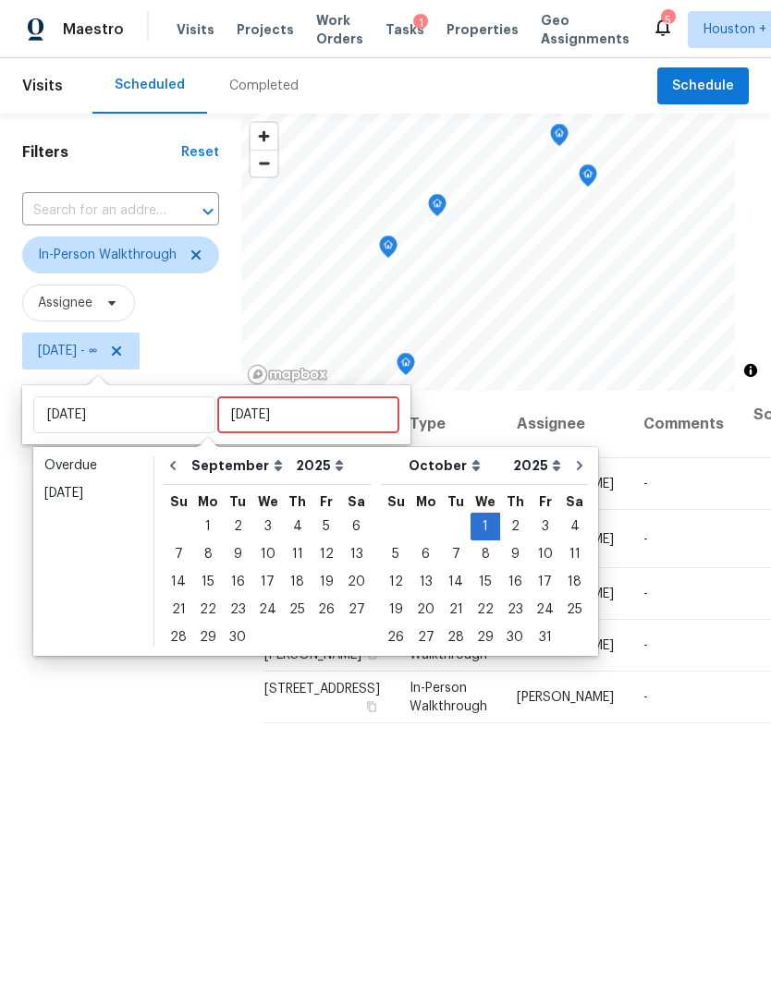
click at [475, 525] on div "1" at bounding box center [485, 527] width 30 height 26
type input "[DATE]"
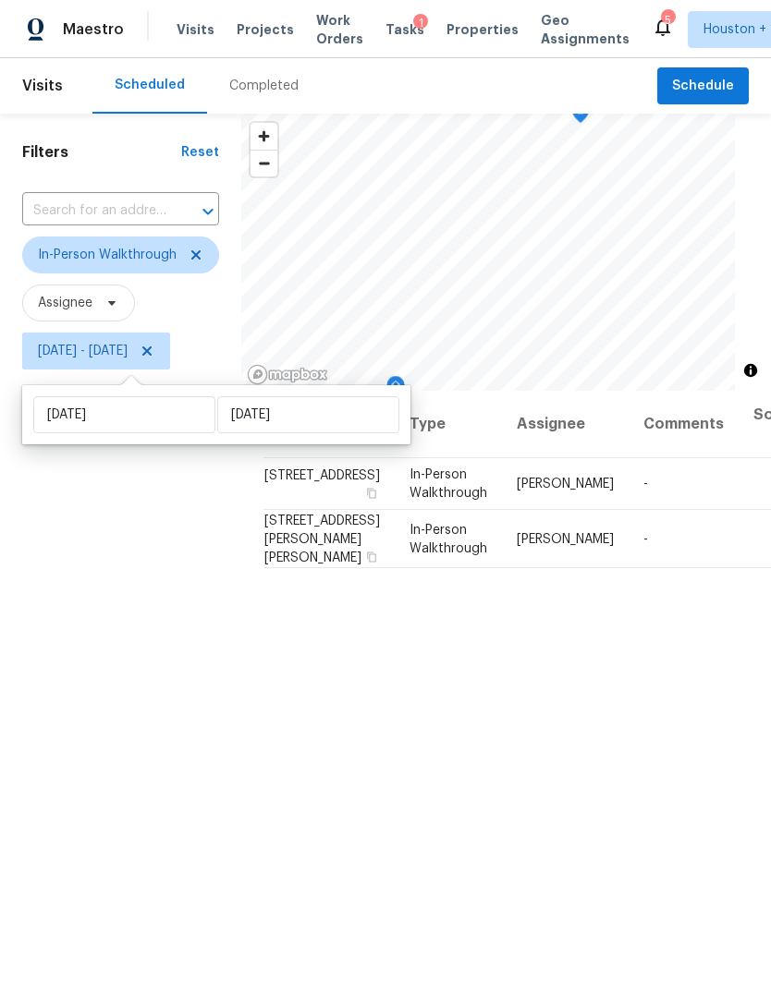
click at [103, 676] on div "Filters Reset ​ In-Person Walkthrough Assignee [DATE] - [DATE]" at bounding box center [120, 650] width 241 height 1072
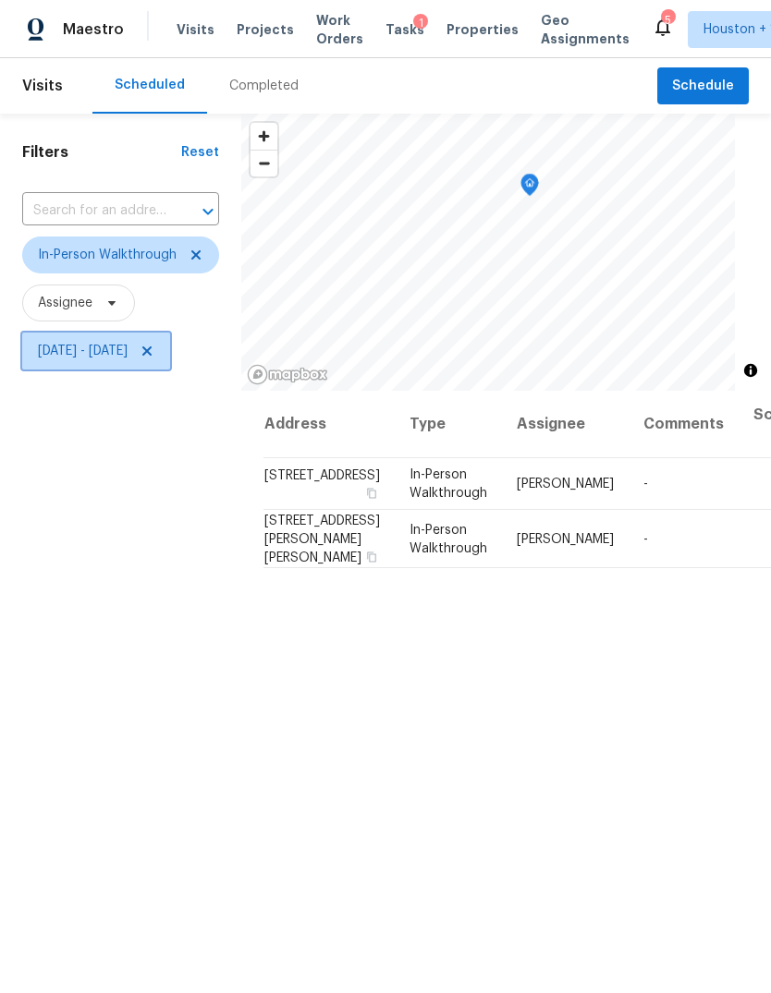
click at [168, 363] on span "[DATE] - [DATE]" at bounding box center [96, 351] width 148 height 37
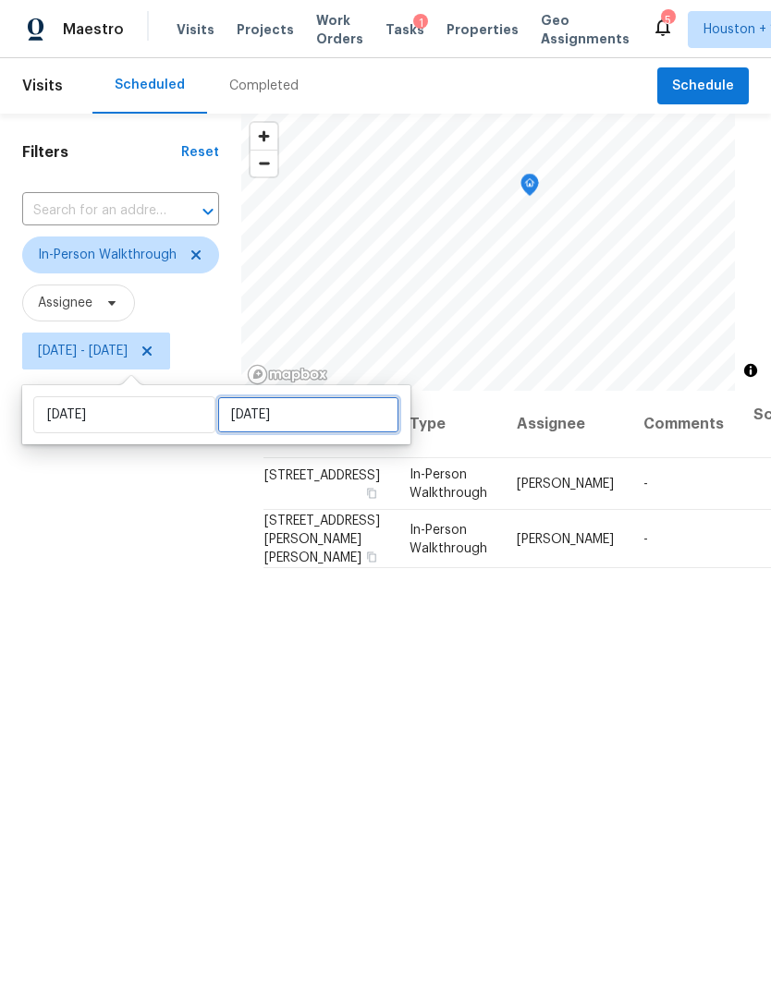
click at [278, 416] on input "[DATE]" at bounding box center [308, 414] width 182 height 37
select select "9"
select select "2025"
select select "10"
select select "2025"
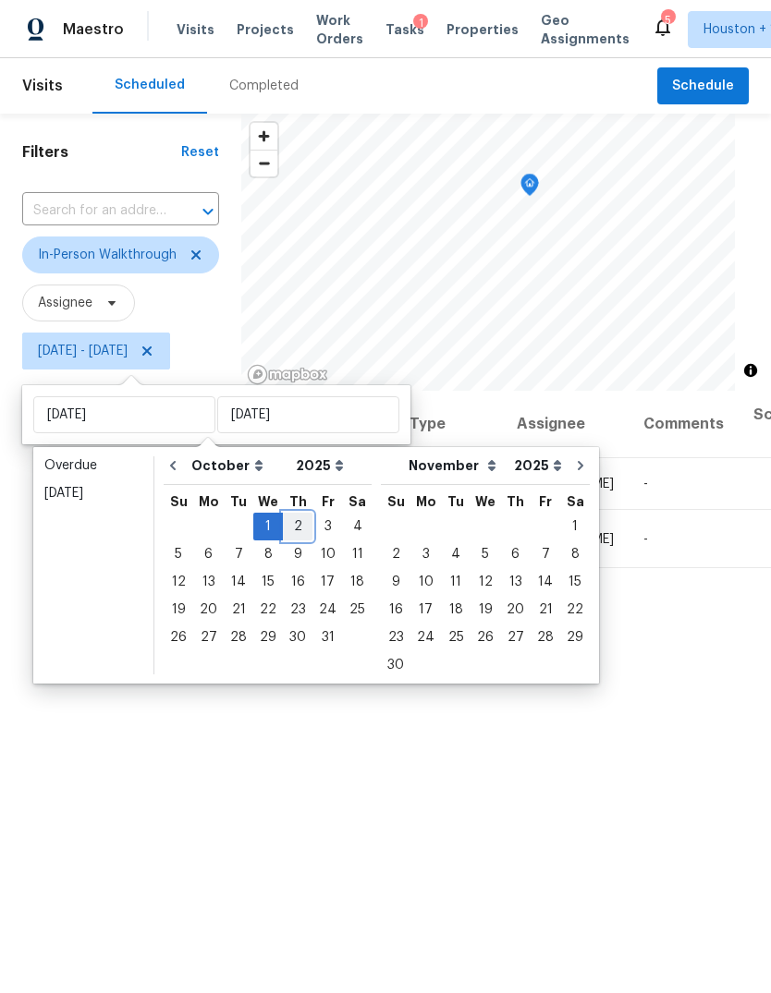
click at [300, 529] on div "2" at bounding box center [298, 527] width 30 height 26
type input "[DATE]"
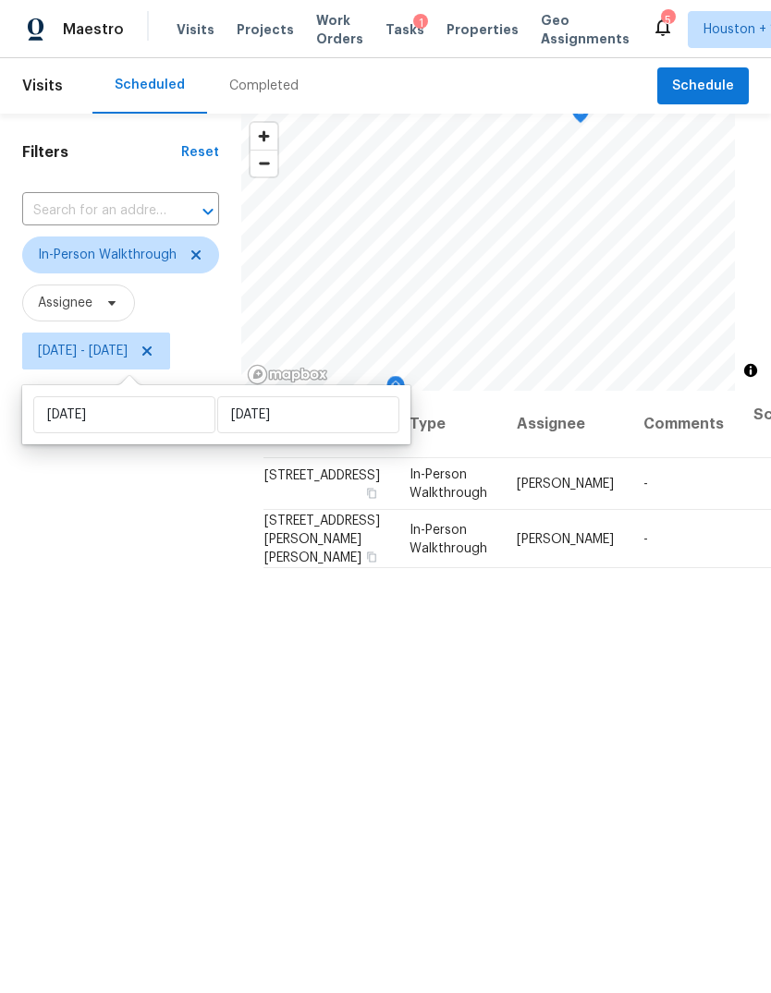
click at [679, 807] on div "Address Type Assignee Comments Scheduled Date ↑ [STREET_ADDRESS] In-Person Walk…" at bounding box center [506, 788] width 530 height 795
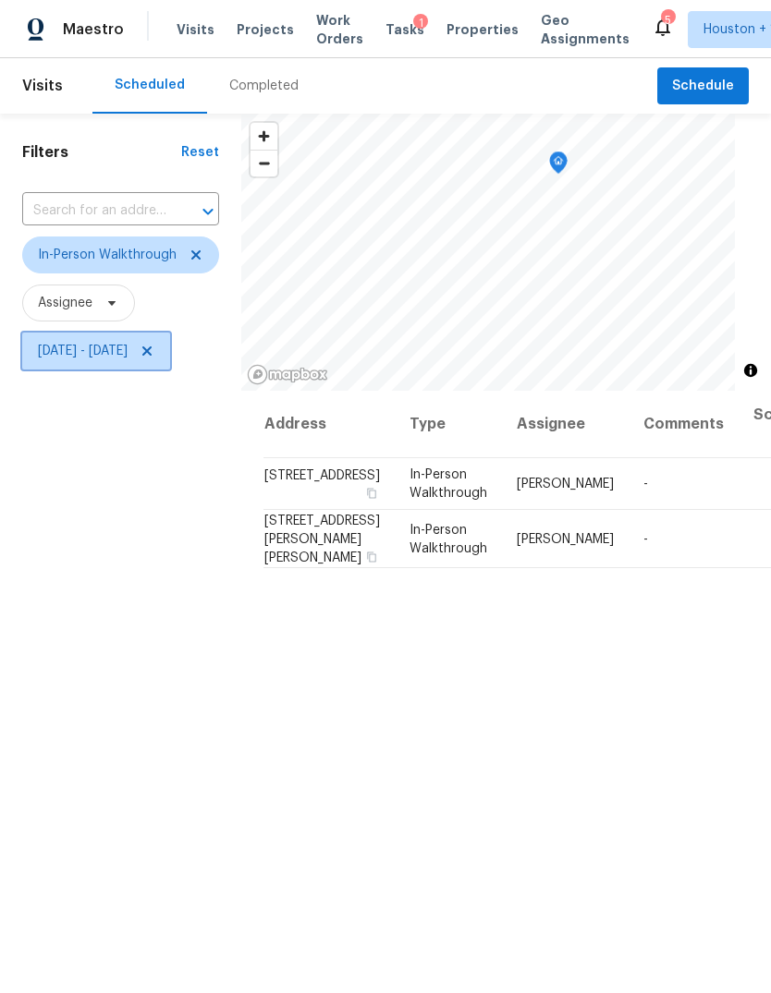
click at [154, 358] on span at bounding box center [144, 351] width 20 height 15
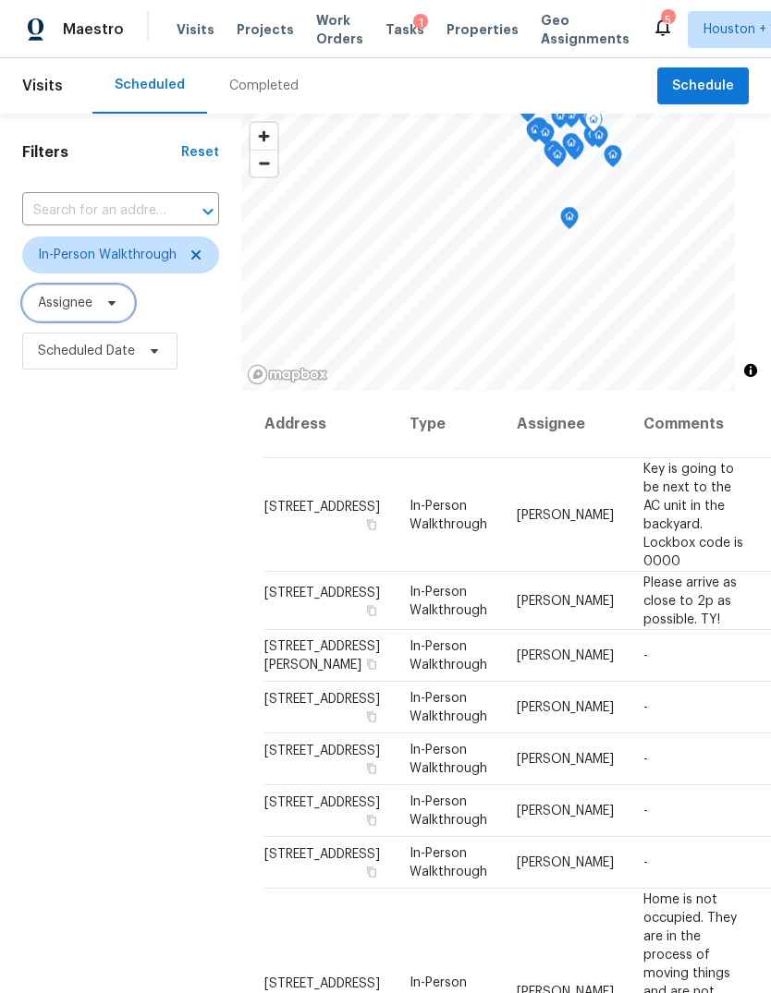
click at [68, 310] on span "Assignee" at bounding box center [65, 303] width 55 height 18
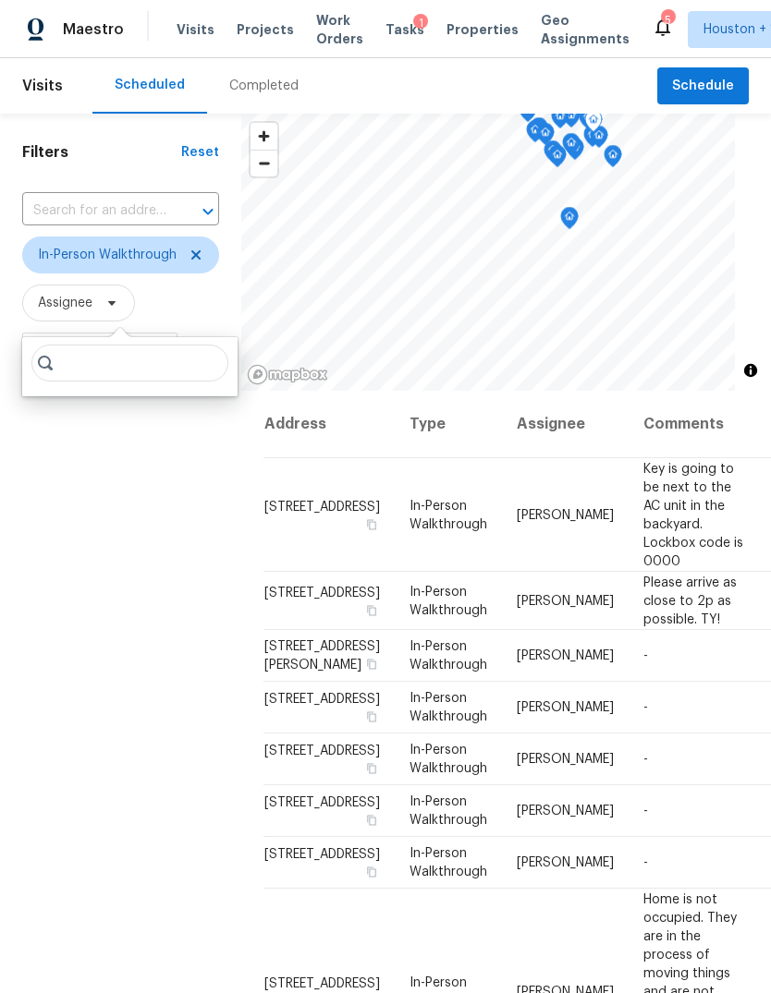
click at [89, 597] on div "Filters Reset ​ In-Person Walkthrough Assignee Scheduled Date" at bounding box center [120, 650] width 241 height 1072
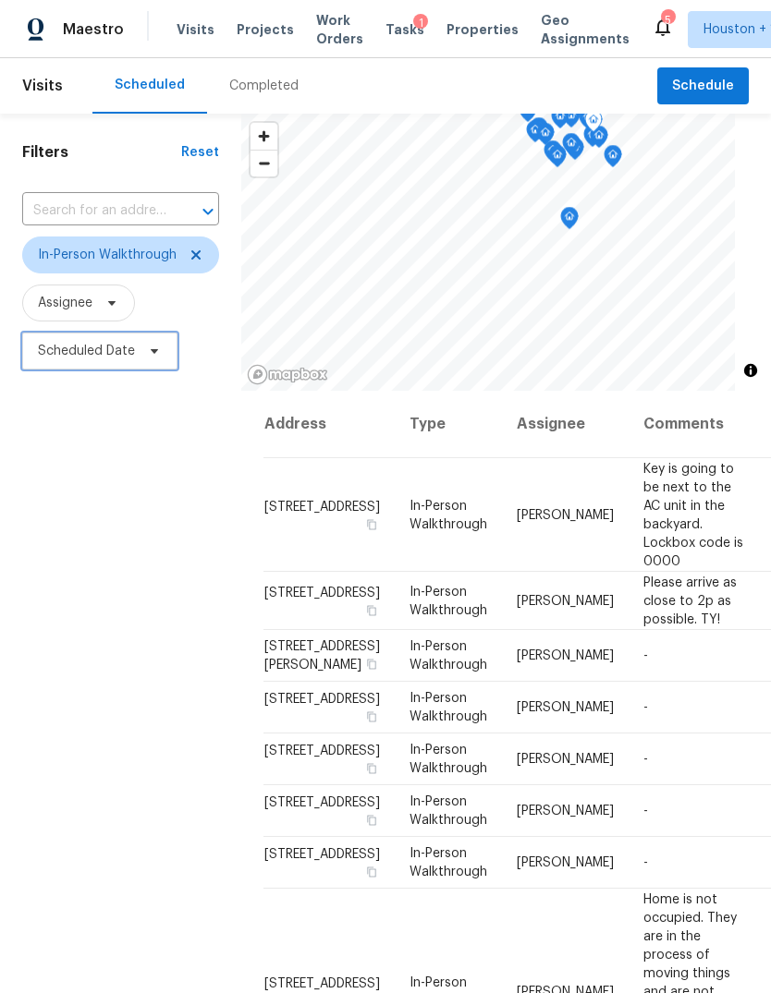
click at [64, 363] on span "Scheduled Date" at bounding box center [99, 351] width 155 height 37
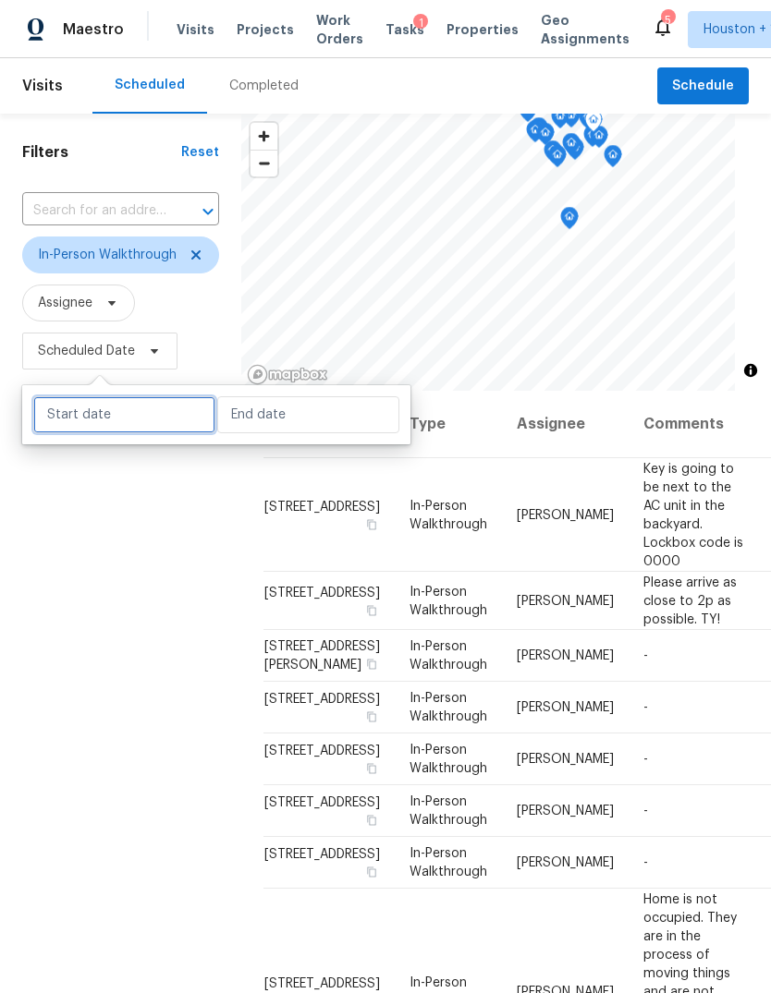
click at [85, 414] on input "text" at bounding box center [124, 414] width 182 height 37
select select "8"
select select "2025"
select select "9"
select select "2025"
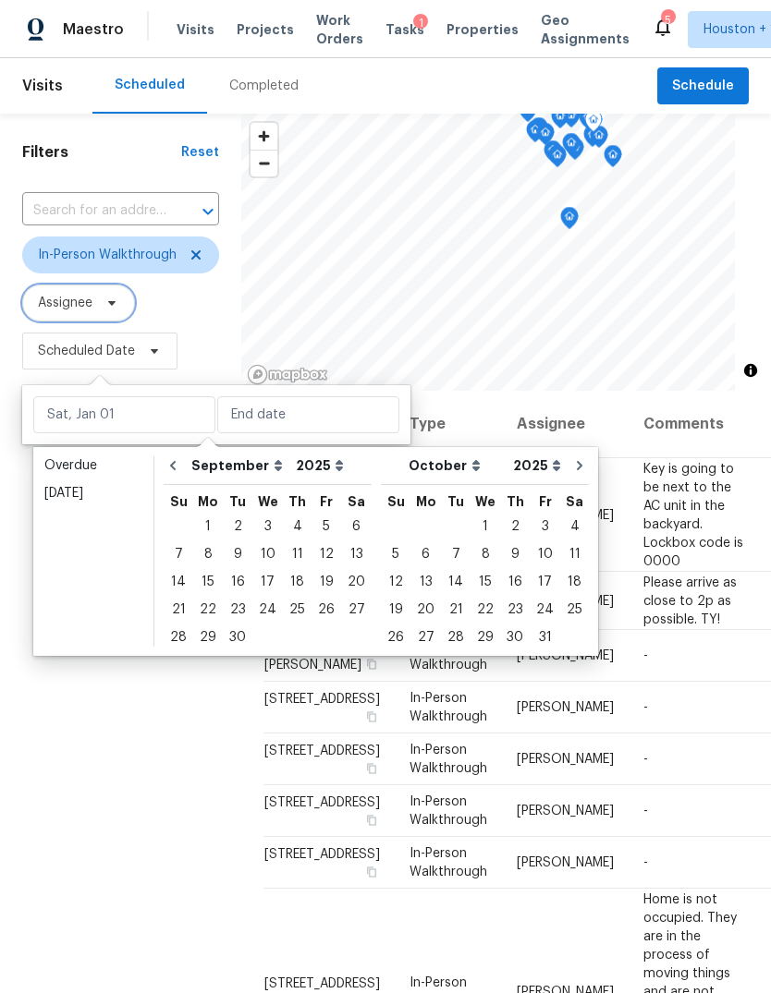
click at [73, 301] on span "Assignee" at bounding box center [65, 303] width 55 height 18
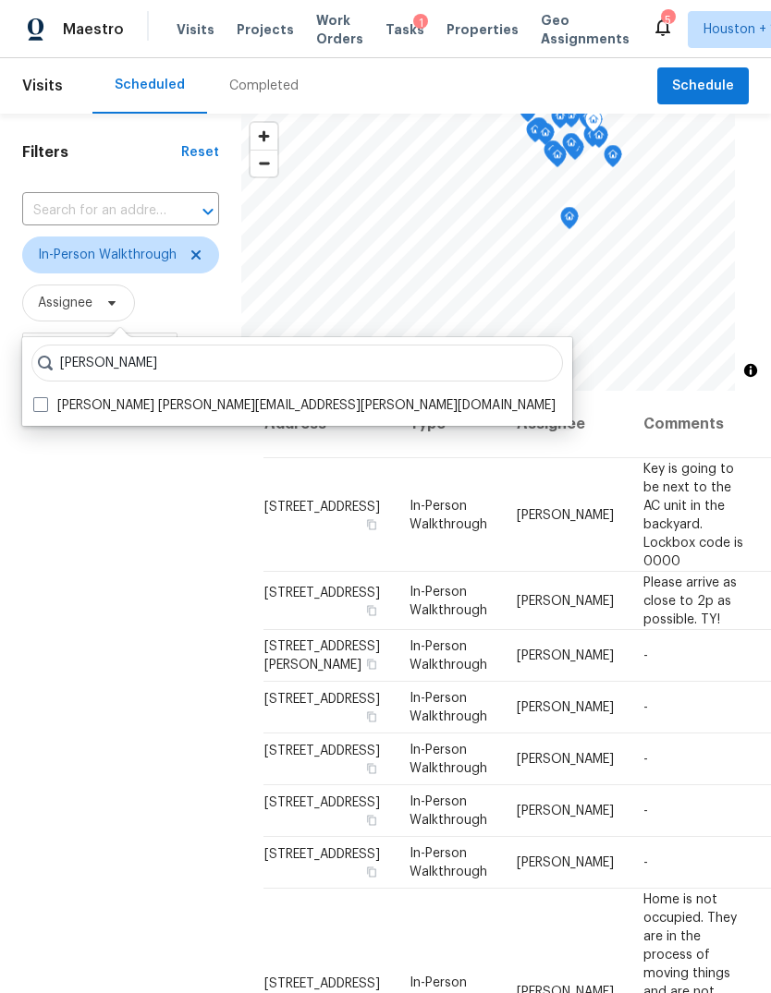
type input "[PERSON_NAME]"
click at [51, 396] on label "[PERSON_NAME] [PERSON_NAME][EMAIL_ADDRESS][PERSON_NAME][DOMAIN_NAME]" at bounding box center [294, 405] width 522 height 18
click at [45, 396] on input "[PERSON_NAME] [PERSON_NAME][EMAIL_ADDRESS][PERSON_NAME][DOMAIN_NAME]" at bounding box center [39, 402] width 12 height 12
checkbox input "true"
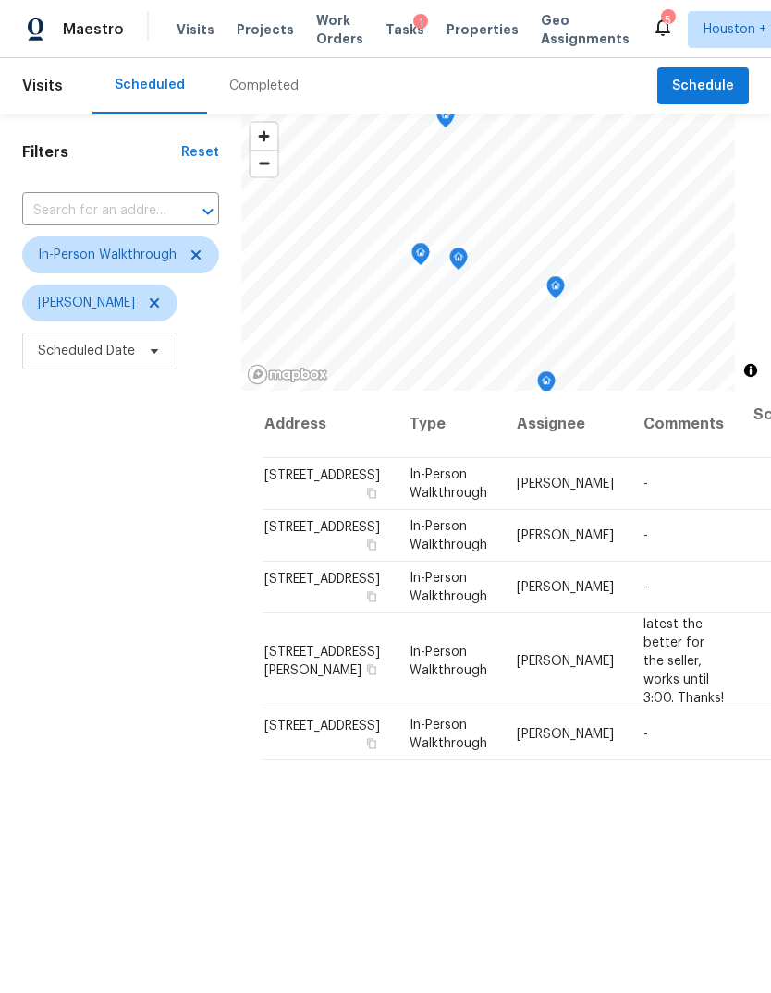
click at [87, 637] on div "Filters Reset ​ In-Person Walkthrough [PERSON_NAME] Scheduled Date" at bounding box center [120, 650] width 241 height 1072
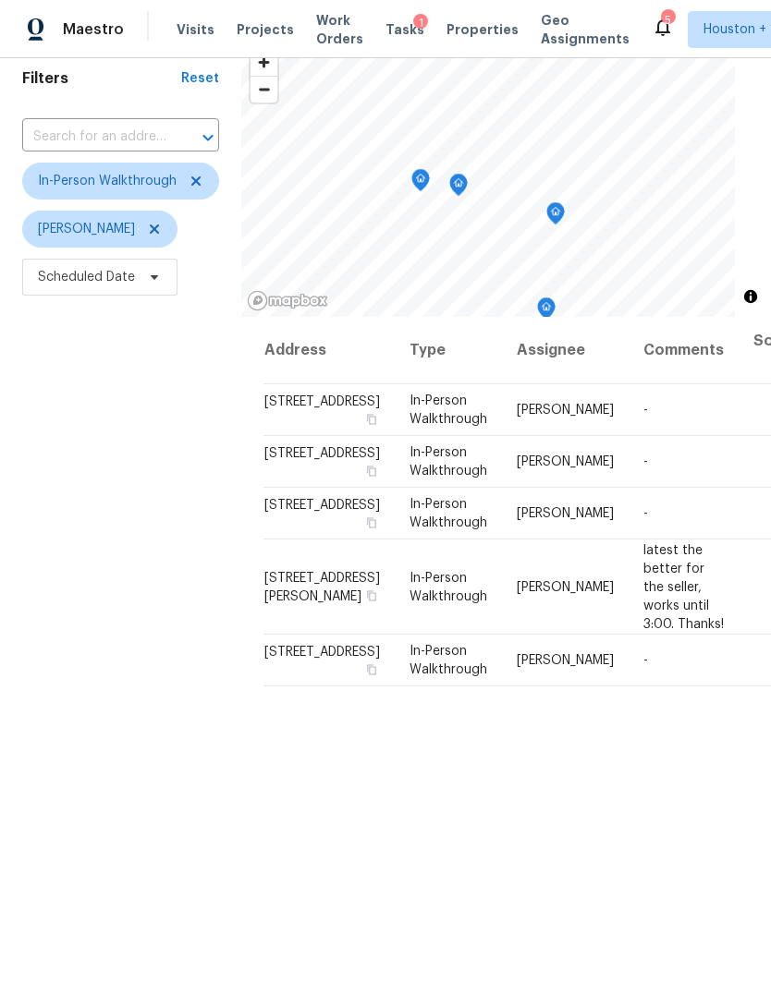
scroll to position [62, 0]
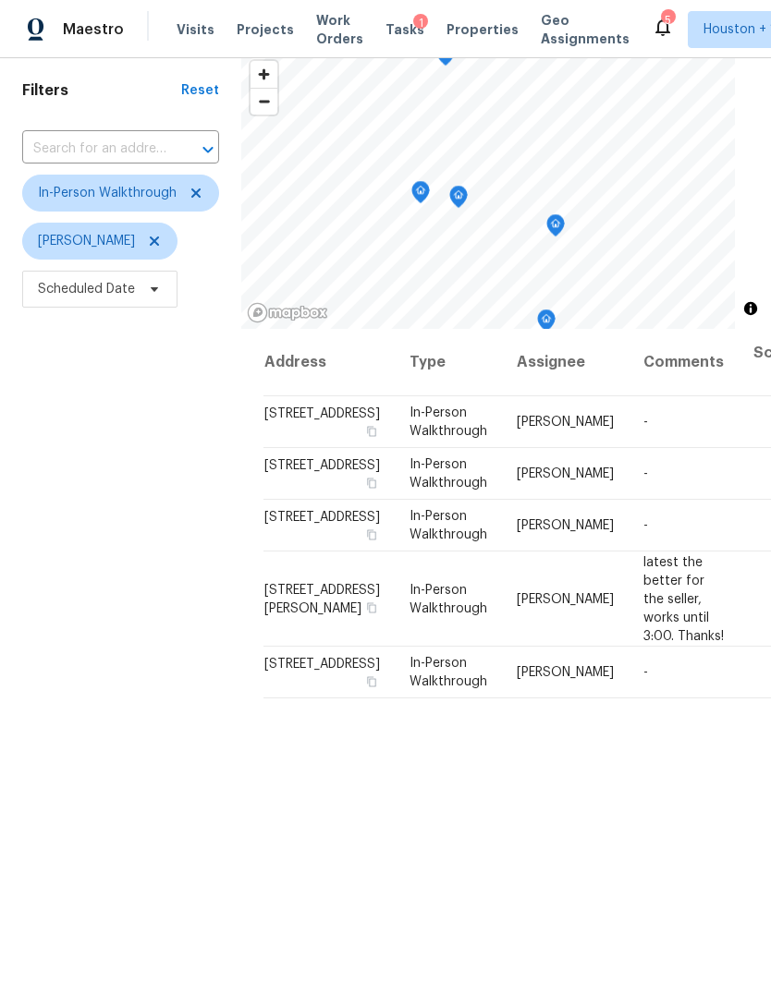
click at [688, 968] on div "Address Type Assignee Comments Scheduled Date ↑ [STREET_ADDRESS] In-Person Walk…" at bounding box center [506, 726] width 530 height 795
